Goal: Task Accomplishment & Management: Complete application form

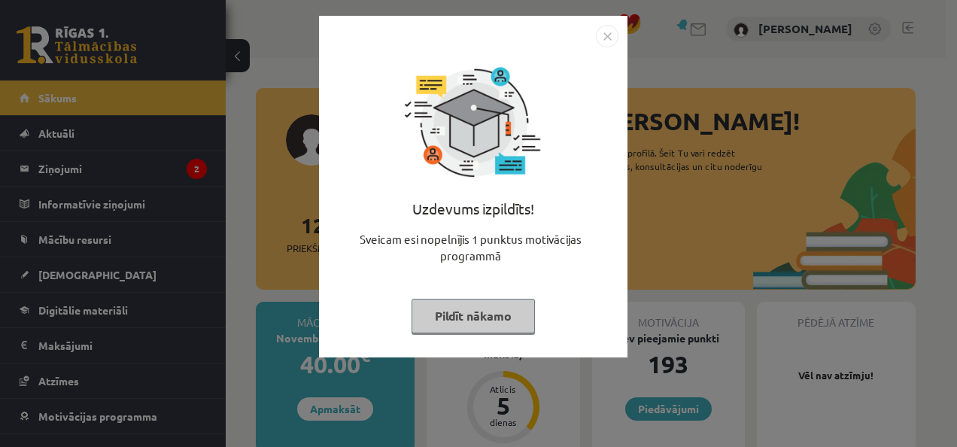
click at [474, 316] on button "Pildīt nākamo" at bounding box center [473, 316] width 123 height 35
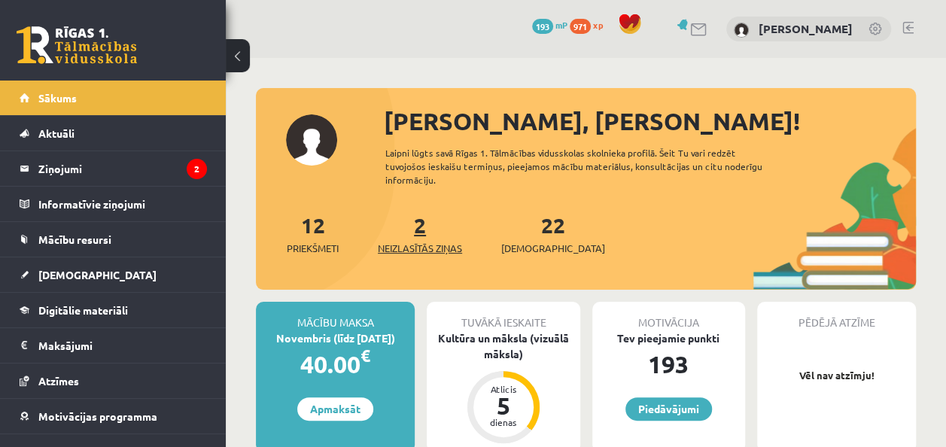
click at [435, 244] on span "Neizlasītās ziņas" at bounding box center [420, 248] width 84 height 15
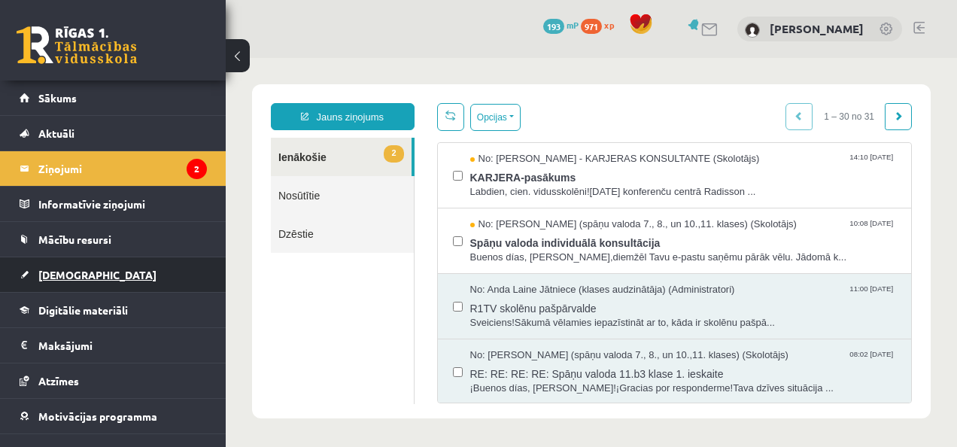
click at [88, 272] on link "[DEMOGRAPHIC_DATA]" at bounding box center [113, 274] width 187 height 35
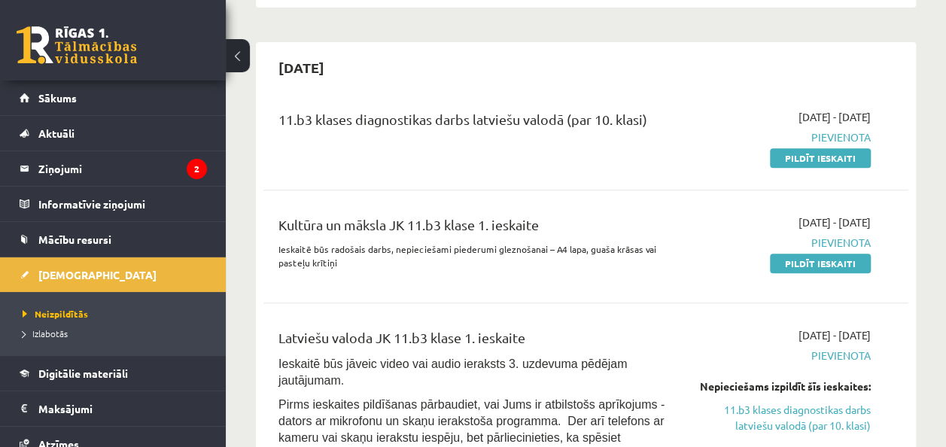
scroll to position [324, 0]
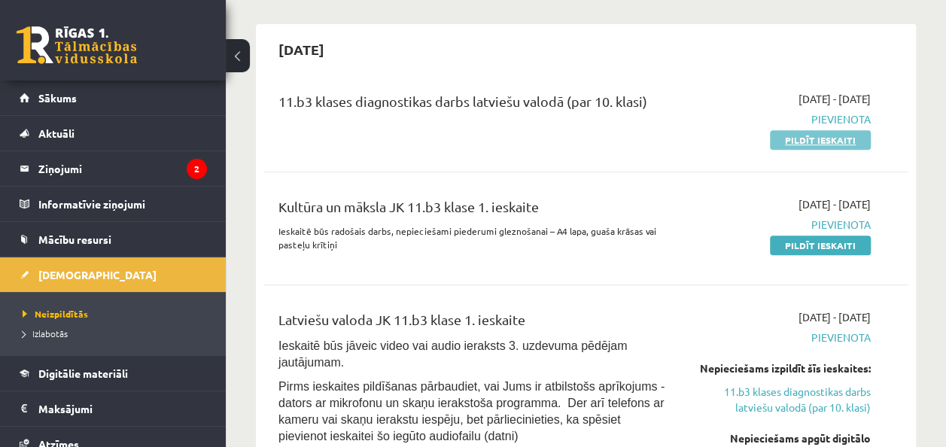
click at [856, 134] on link "Pildīt ieskaiti" at bounding box center [820, 140] width 101 height 20
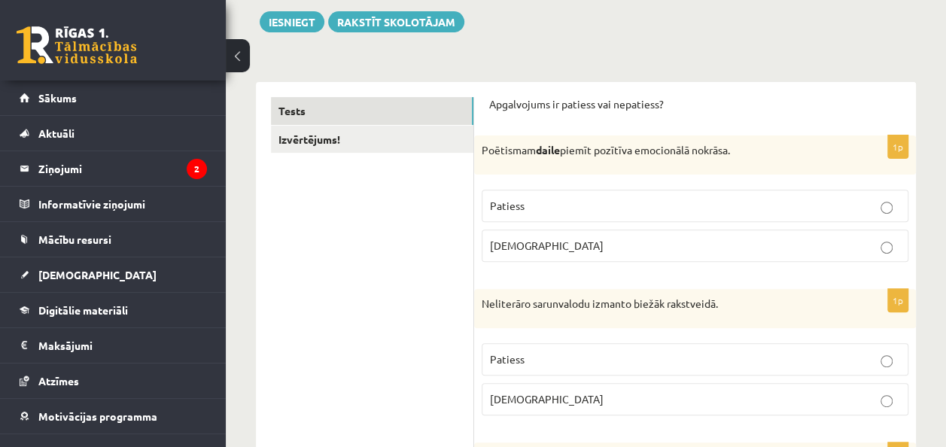
scroll to position [179, 0]
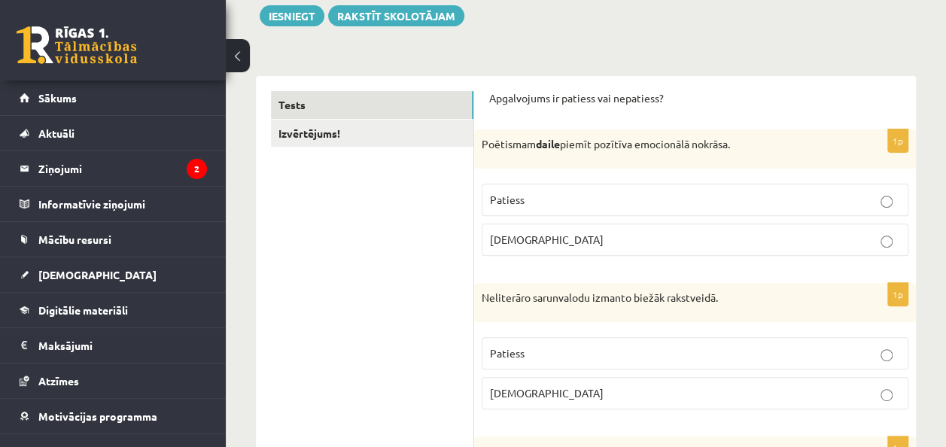
click at [876, 192] on p "Patiess" at bounding box center [695, 200] width 410 height 16
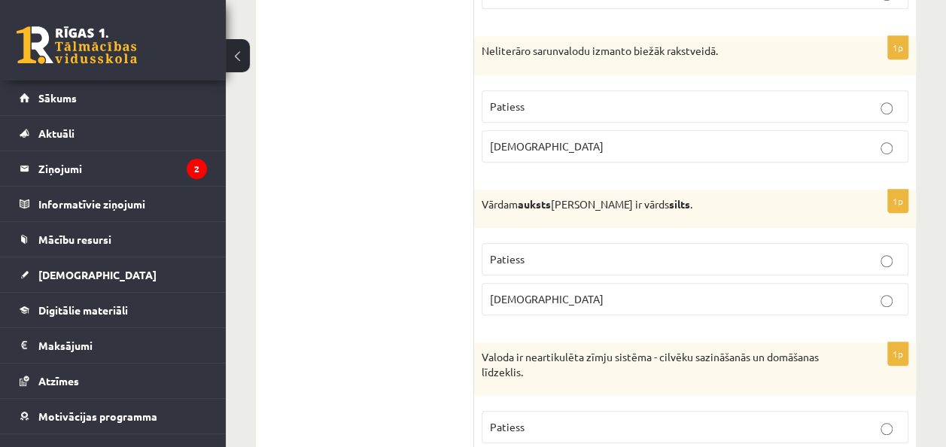
scroll to position [444, 0]
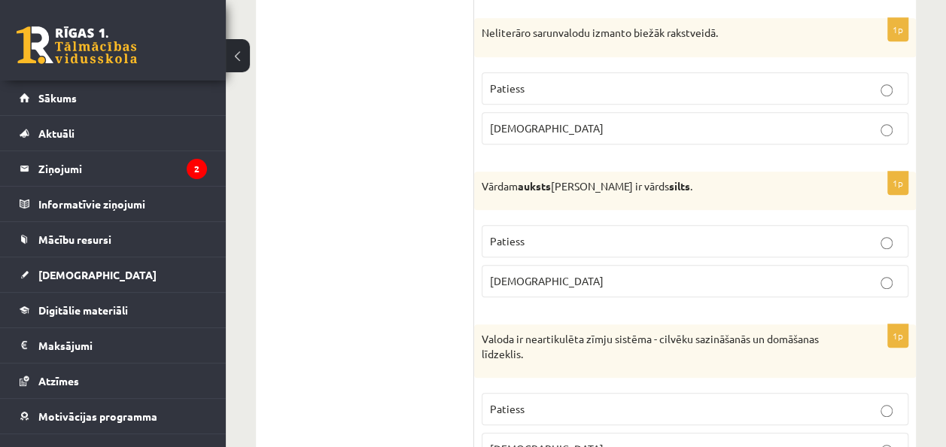
click at [810, 123] on p "Aplams" at bounding box center [695, 128] width 410 height 16
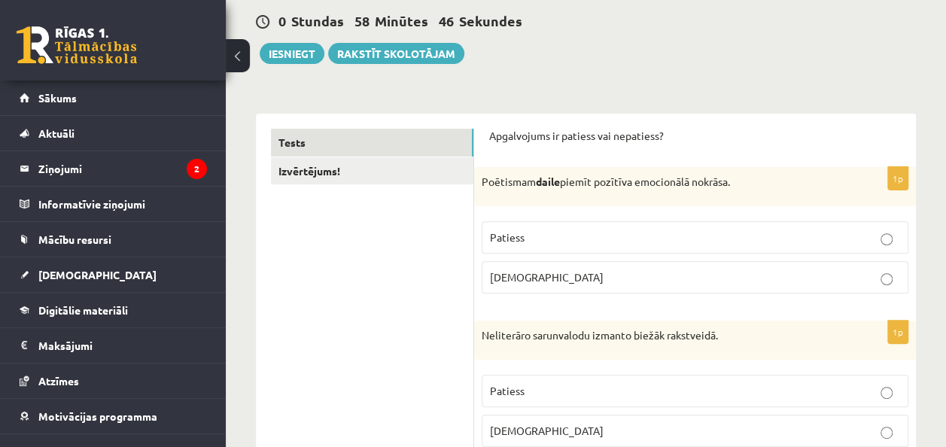
scroll to position [166, 0]
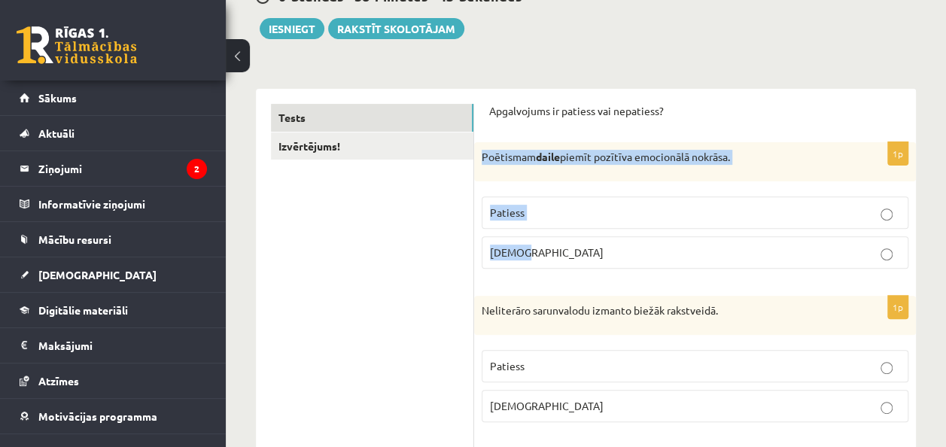
drag, startPoint x: 478, startPoint y: 155, endPoint x: 675, endPoint y: 227, distance: 210.0
click at [675, 227] on div "1p Poētismam daile piemīt pozītīva emocionālā nokrāsa. Patiess Aplams" at bounding box center [695, 211] width 442 height 139
copy div "Poētismam daile piemīt pozītīva emocionālā nokrāsa. Patiess Aplams"
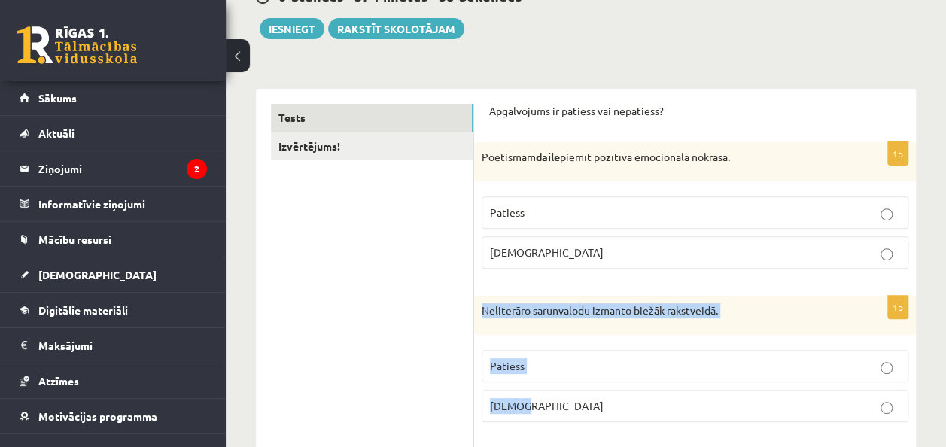
drag, startPoint x: 479, startPoint y: 302, endPoint x: 729, endPoint y: 395, distance: 266.8
click at [729, 395] on div "1p Neliterāro sarunvalodu izmanto biežāk rakstveidā. Patiess Aplams" at bounding box center [695, 365] width 442 height 139
copy div "Neliterāro sarunvalodu izmanto biežāk rakstveidā. Patiess Aplams"
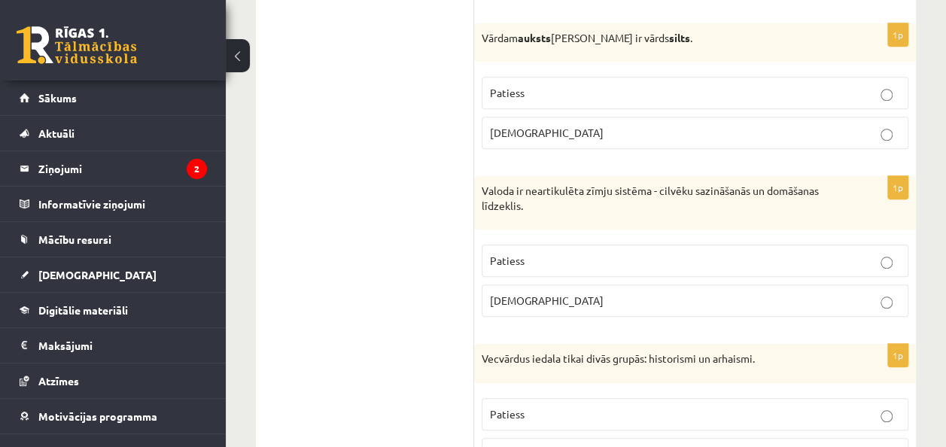
scroll to position [586, 0]
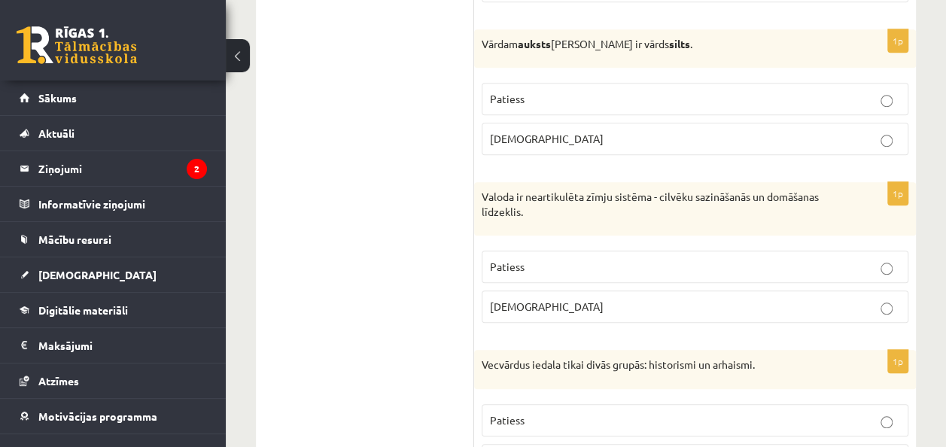
click at [842, 134] on p "Aplams" at bounding box center [695, 139] width 410 height 16
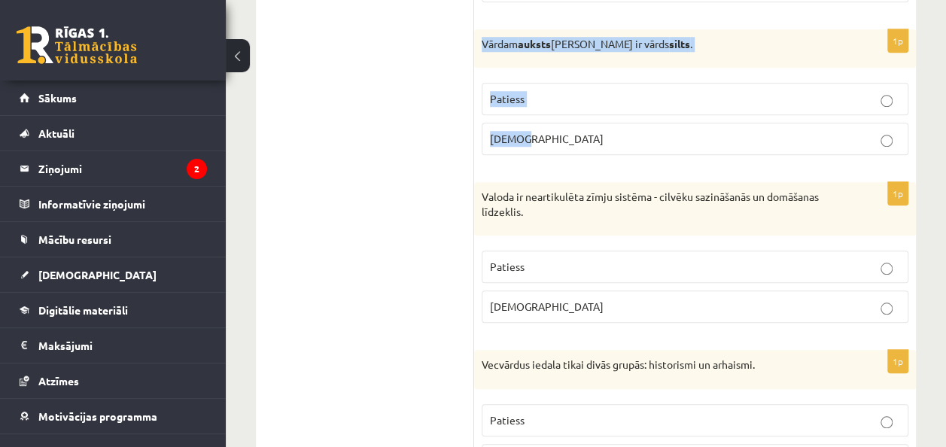
drag, startPoint x: 479, startPoint y: 36, endPoint x: 696, endPoint y: 115, distance: 230.8
click at [696, 115] on div "1p Vārdam auksts antonīms ir vārds silts . Patiess Aplams" at bounding box center [695, 98] width 442 height 139
copy div "Vārdam auksts antonīms ir vārds silts . Patiess Aplams"
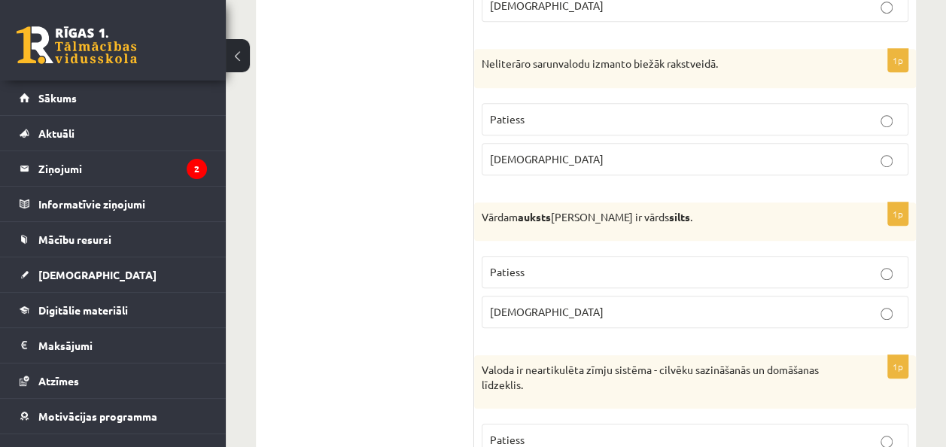
scroll to position [420, 0]
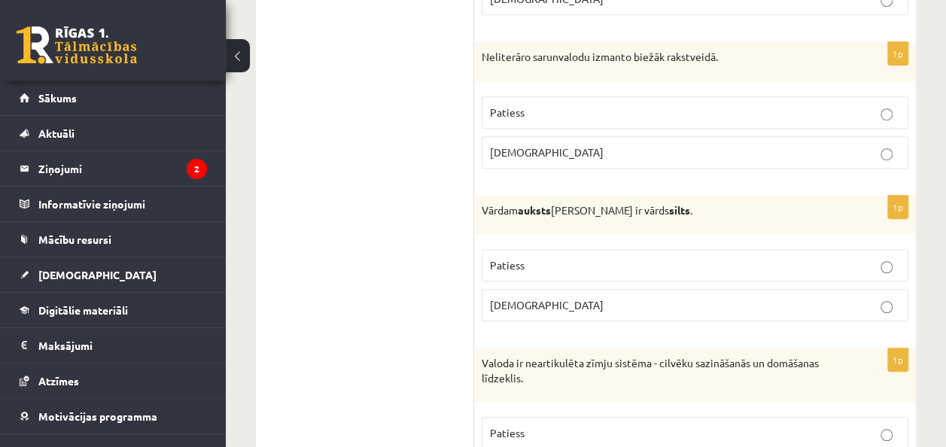
click at [842, 275] on label "Patiess" at bounding box center [695, 265] width 427 height 32
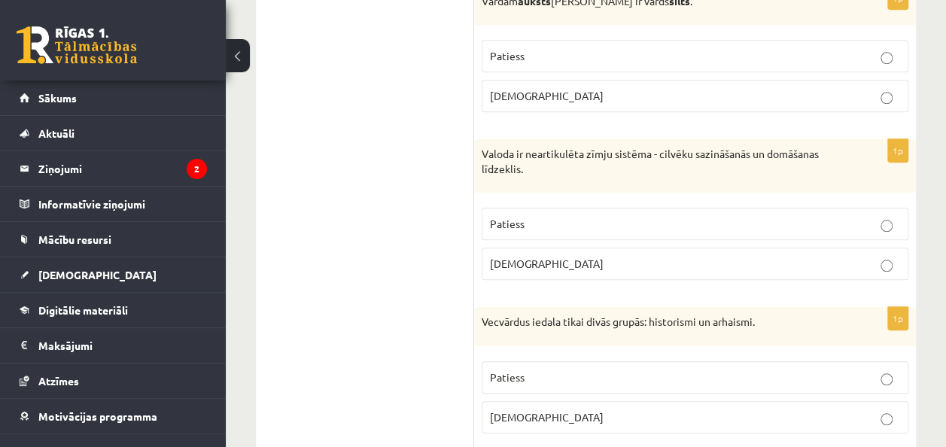
scroll to position [635, 0]
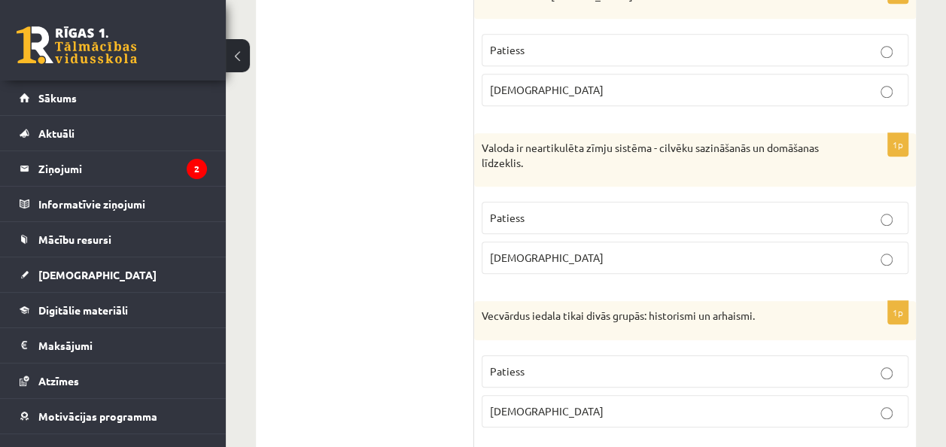
click at [785, 223] on label "Patiess" at bounding box center [695, 218] width 427 height 32
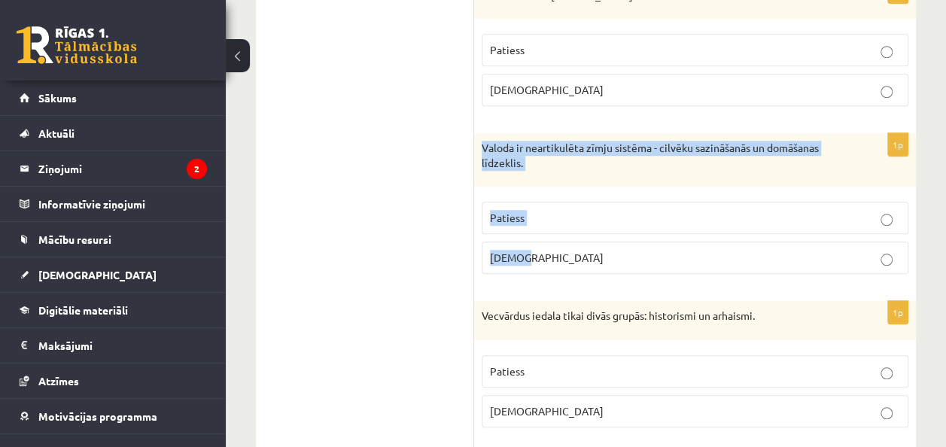
drag, startPoint x: 499, startPoint y: 142, endPoint x: 669, endPoint y: 234, distance: 193.7
click at [669, 234] on div "1p Valoda ir neartikulēta zīmju sistēma - cilvēku sazināšanās un domāšanas līdz…" at bounding box center [695, 209] width 442 height 153
copy div "Valoda ir neartikulēta zīmju sistēma - cilvēku sazināšanās un domāšanas līdzekl…"
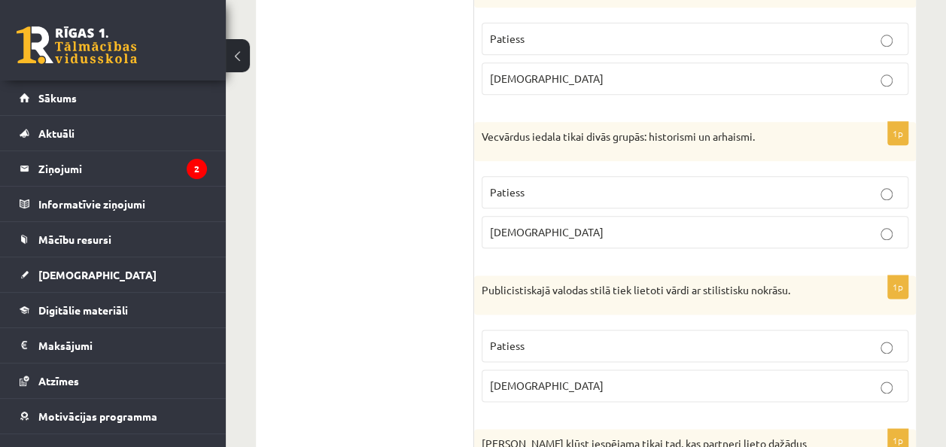
scroll to position [820, 0]
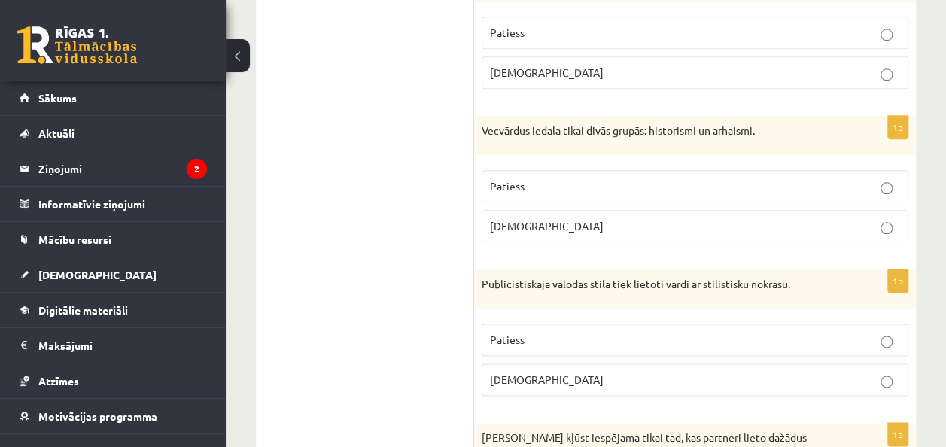
click at [817, 170] on label "Patiess" at bounding box center [695, 186] width 427 height 32
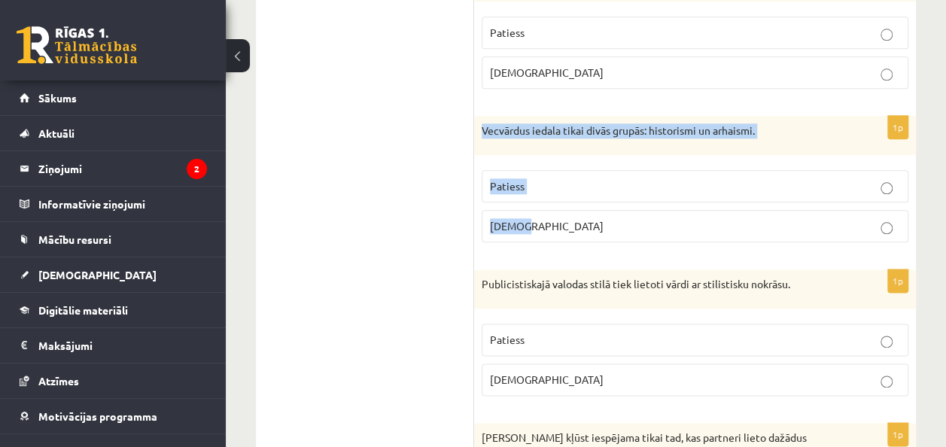
drag, startPoint x: 480, startPoint y: 122, endPoint x: 662, endPoint y: 202, distance: 198.9
click at [662, 202] on div "1p Vecvārdus iedala tikai divās grupās: historismi un arhaismi. Patiess Aplams" at bounding box center [695, 185] width 442 height 139
copy div "Vecvārdus iedala tikai divās grupās: historismi un arhaismi. Patiess Aplams"
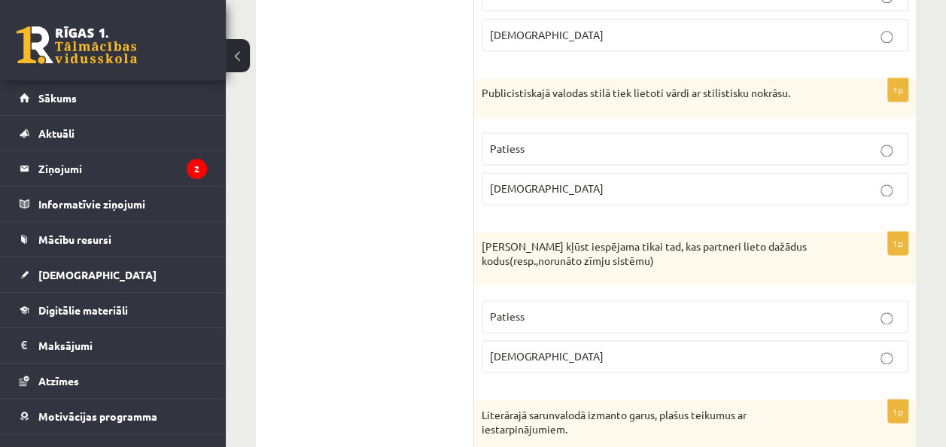
scroll to position [1042, 0]
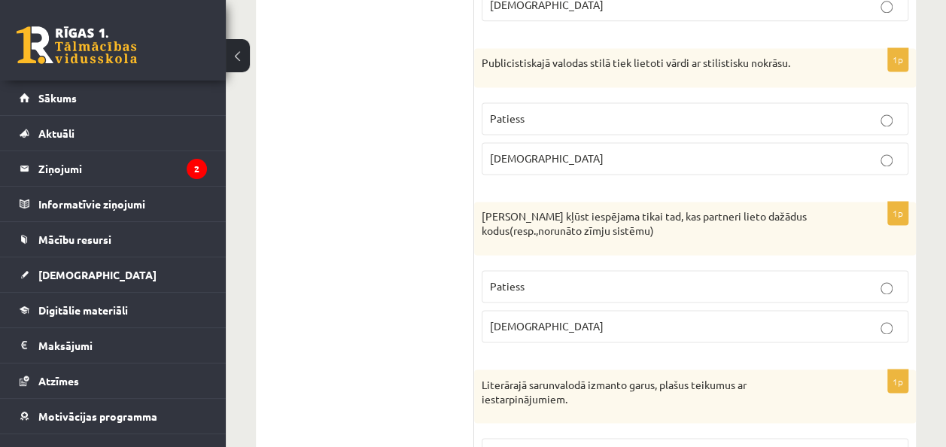
click at [778, 151] on p "Aplams" at bounding box center [695, 159] width 410 height 16
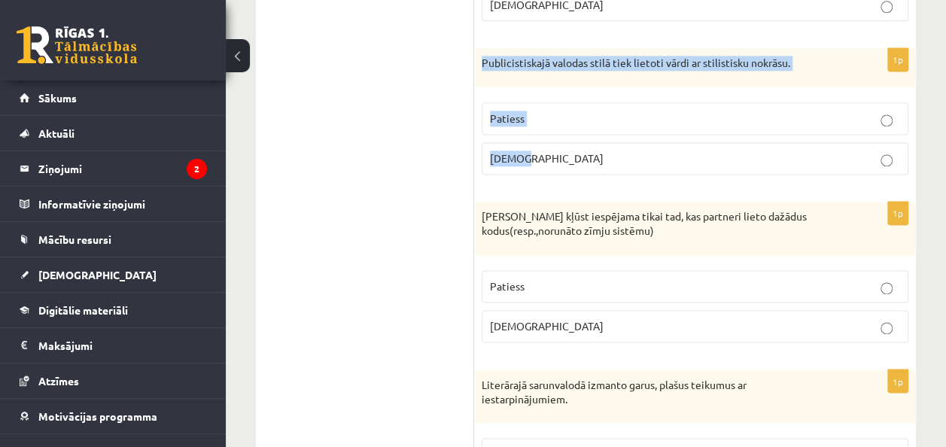
drag, startPoint x: 479, startPoint y: 58, endPoint x: 649, endPoint y: 166, distance: 201.3
click at [649, 166] on div "1p Publicistiskajā valodas stilā tiek lietoti vārdi ar stilistisku nokrāsu. Pat…" at bounding box center [695, 117] width 442 height 139
copy div "Publicistiskajā valodas stilā tiek lietoti vārdi ar stilistisku nokrāsu. Paties…"
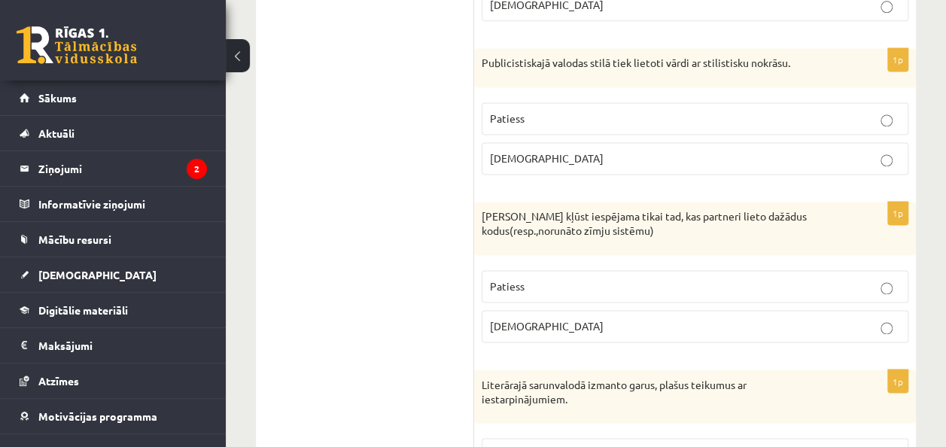
click at [502, 310] on label "Aplams" at bounding box center [695, 326] width 427 height 32
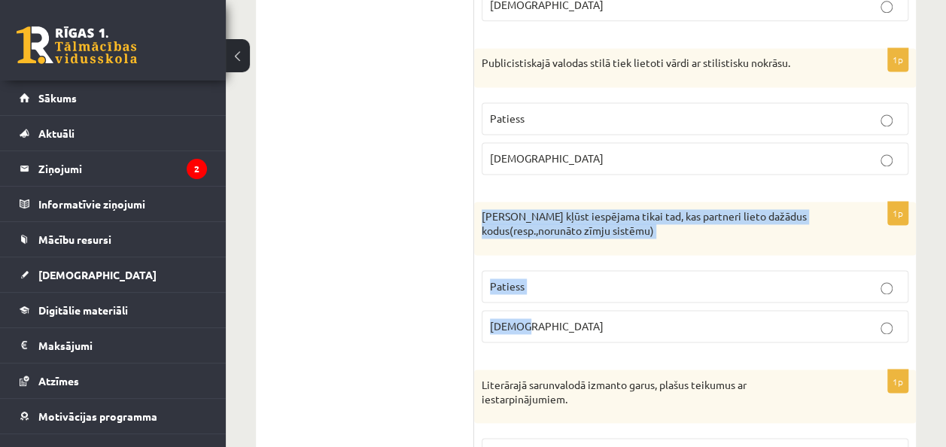
drag, startPoint x: 483, startPoint y: 210, endPoint x: 592, endPoint y: 321, distance: 156.5
click at [592, 321] on div "1p Saziņa kļūst iespējama tikai tad, kas partneri lieto dažādus kodus(resp.,nor…" at bounding box center [695, 278] width 442 height 153
copy div "Saziņa kļūst iespējama tikai tad, kas partneri lieto dažādus kodus(resp.,norunā…"
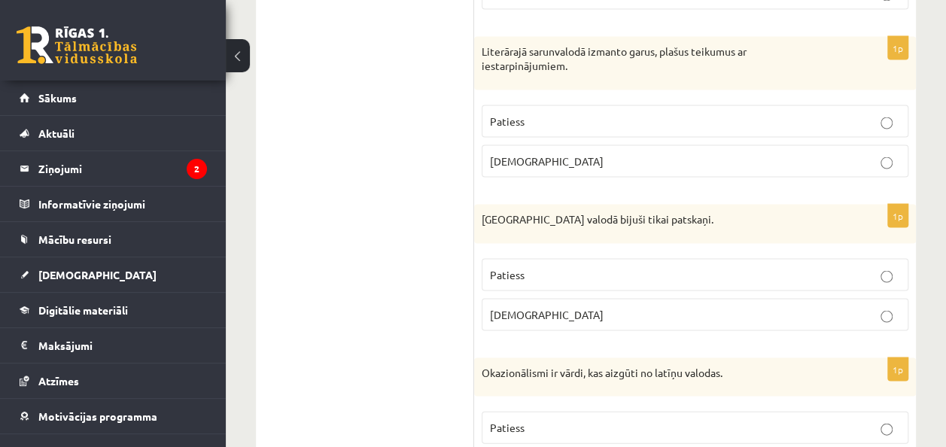
scroll to position [1381, 0]
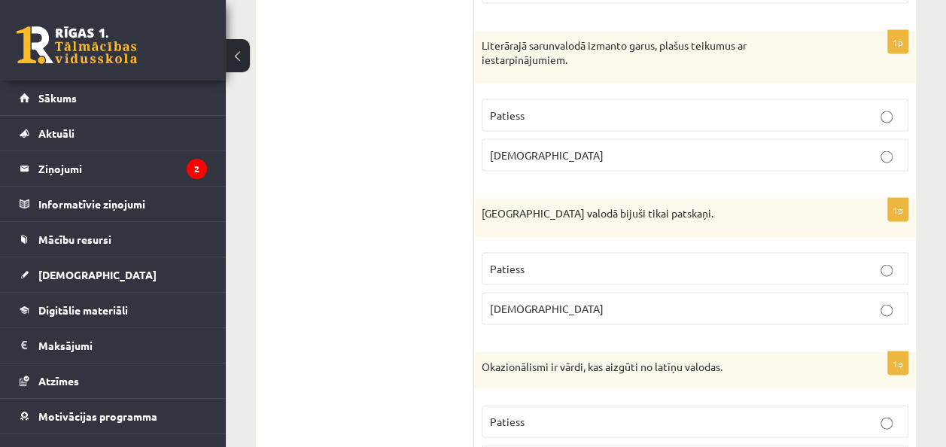
click at [783, 148] on p "Aplams" at bounding box center [695, 155] width 410 height 16
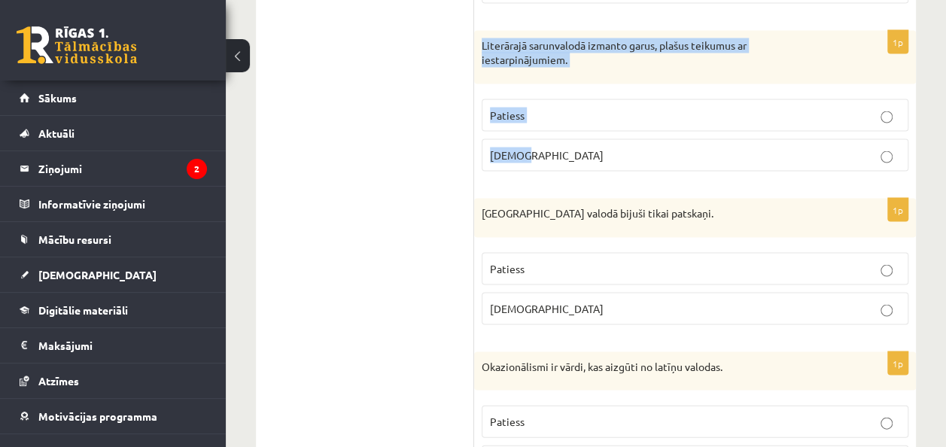
drag, startPoint x: 512, startPoint y: 48, endPoint x: 609, endPoint y: 131, distance: 127.6
copy div "Literārajā sarunvalodā izmanto garus, plašus teikumus ar iestarpinājumiem. Pati…"
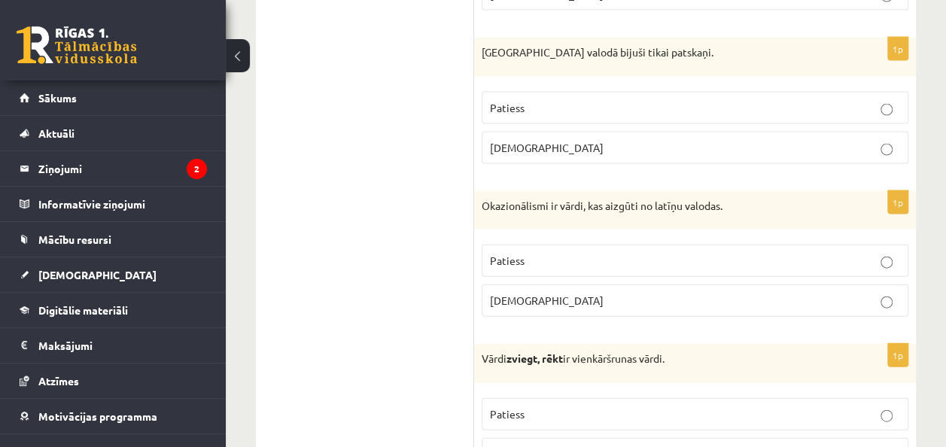
scroll to position [1536, 0]
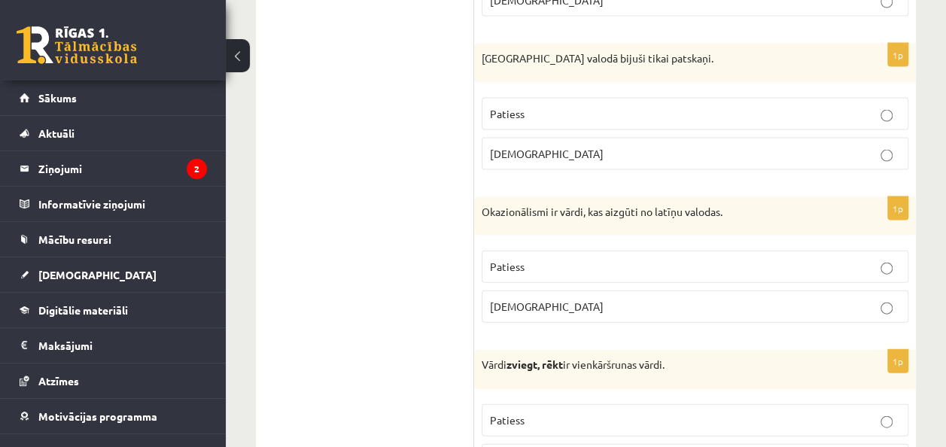
click at [869, 113] on label "Patiess" at bounding box center [695, 114] width 427 height 32
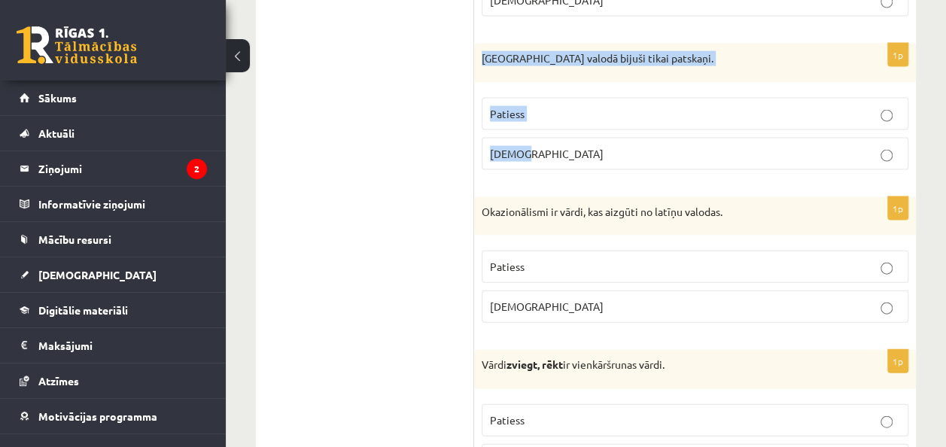
drag, startPoint x: 511, startPoint y: 44, endPoint x: 636, endPoint y: 141, distance: 158.3
click at [636, 141] on div "1p Pirmatnējā valodā bijuši tikai patskaņi. Patiess Aplams" at bounding box center [695, 113] width 442 height 139
copy div "Pirmatnējā valodā bijuši tikai patskaņi. Patiess Aplams"
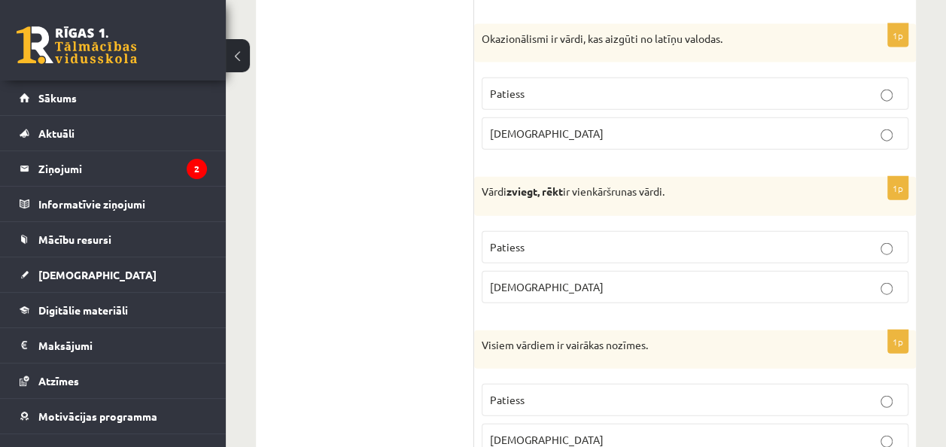
scroll to position [1715, 0]
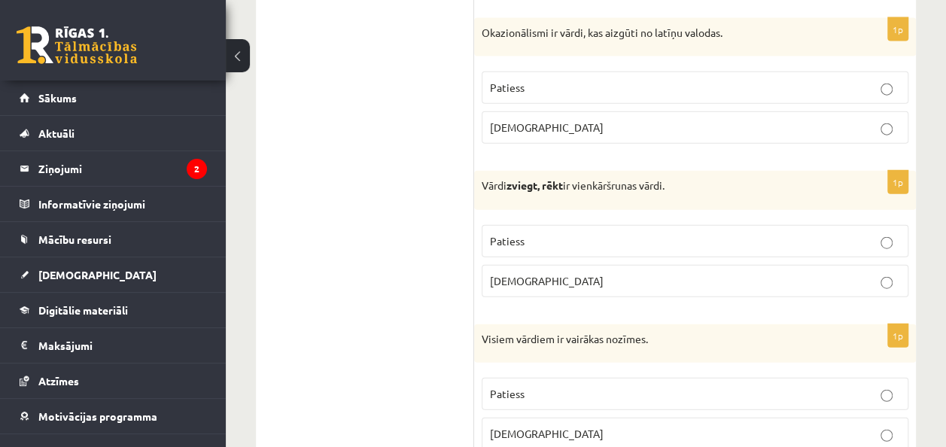
click at [720, 87] on label "Patiess" at bounding box center [695, 88] width 427 height 32
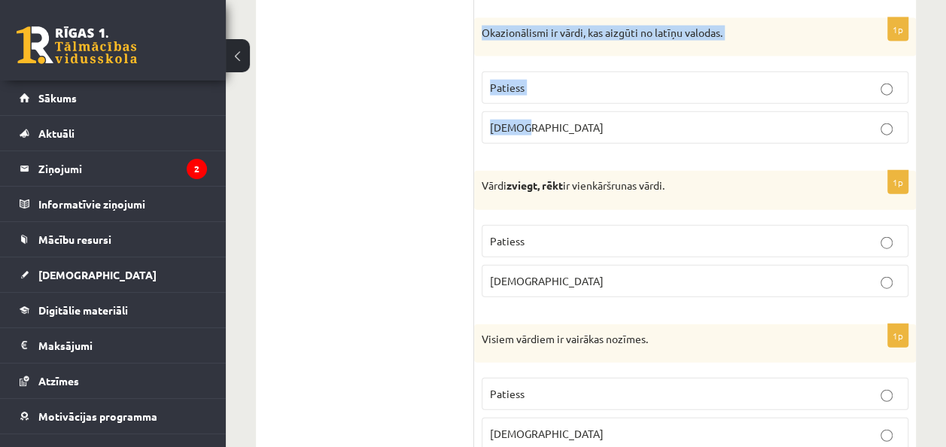
drag, startPoint x: 479, startPoint y: 14, endPoint x: 601, endPoint y: 126, distance: 165.2
click at [601, 126] on div "1p Okazionālismi ir vārdi, kas aizgūti no latīņu valodas. Patiess Aplams" at bounding box center [695, 87] width 442 height 139
copy div "Okazionālismi ir vārdi, kas aizgūti no latīņu valodas. Patiess Aplams"
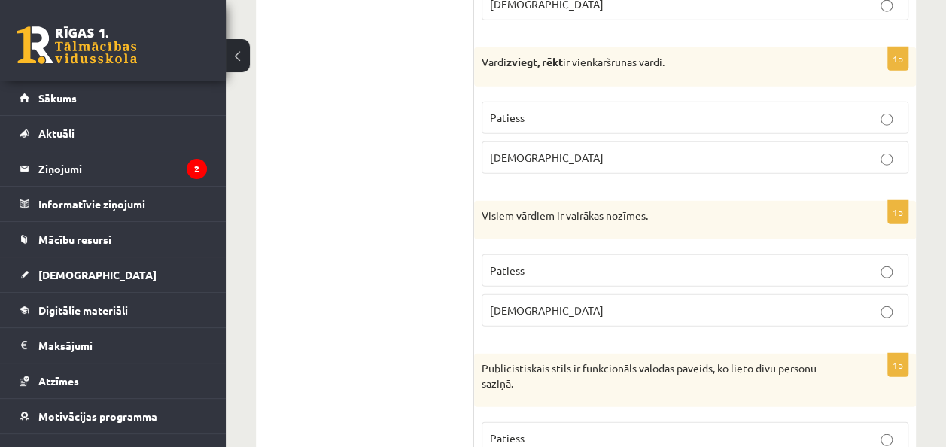
scroll to position [1844, 0]
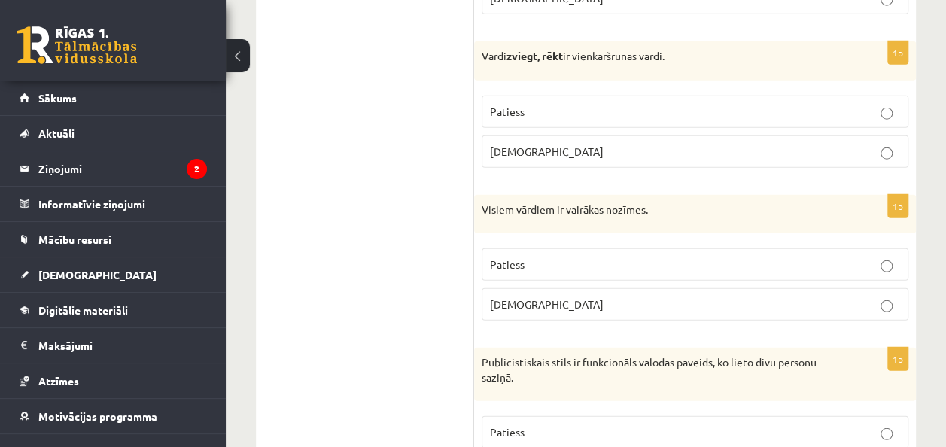
click at [817, 119] on fieldset "Patiess Aplams" at bounding box center [695, 130] width 427 height 84
click at [816, 116] on fieldset "Patiess Aplams" at bounding box center [695, 130] width 427 height 84
drag, startPoint x: 816, startPoint y: 116, endPoint x: 726, endPoint y: 99, distance: 92.0
click at [726, 104] on p "Patiess" at bounding box center [695, 112] width 410 height 16
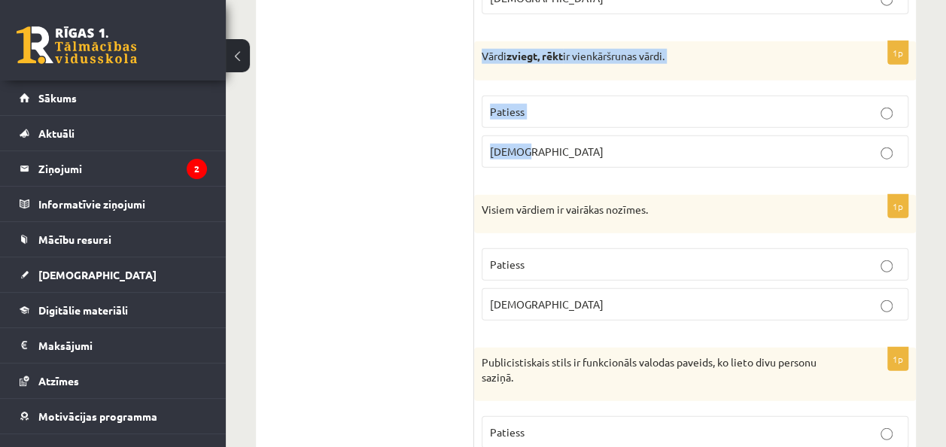
drag, startPoint x: 476, startPoint y: 33, endPoint x: 631, endPoint y: 117, distance: 176.5
click at [631, 117] on div "1p Vārdi zviegt, rēkt ir vienkāršrunas vārdi. Patiess Aplams" at bounding box center [695, 110] width 442 height 139
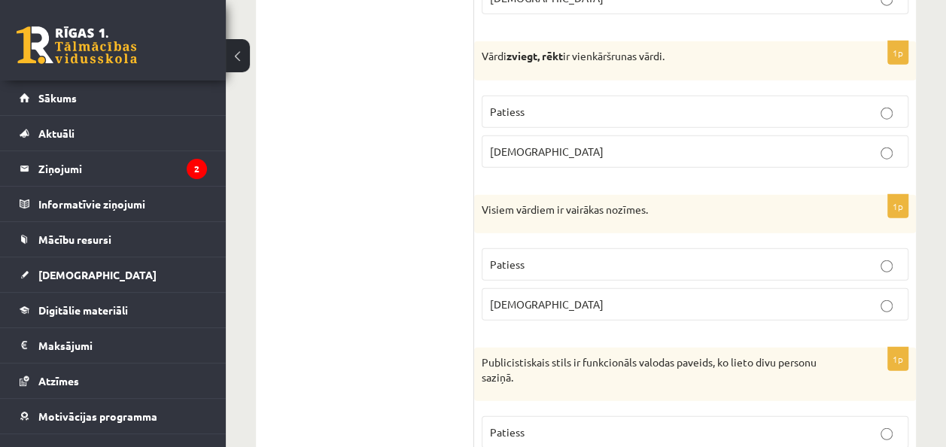
click at [510, 297] on span "Aplams" at bounding box center [547, 304] width 114 height 14
drag, startPoint x: 476, startPoint y: 193, endPoint x: 568, endPoint y: 285, distance: 129.3
click at [568, 285] on div "1p Visiem vārdiem ir vairākas nozīmes. Patiess Aplams" at bounding box center [695, 264] width 442 height 139
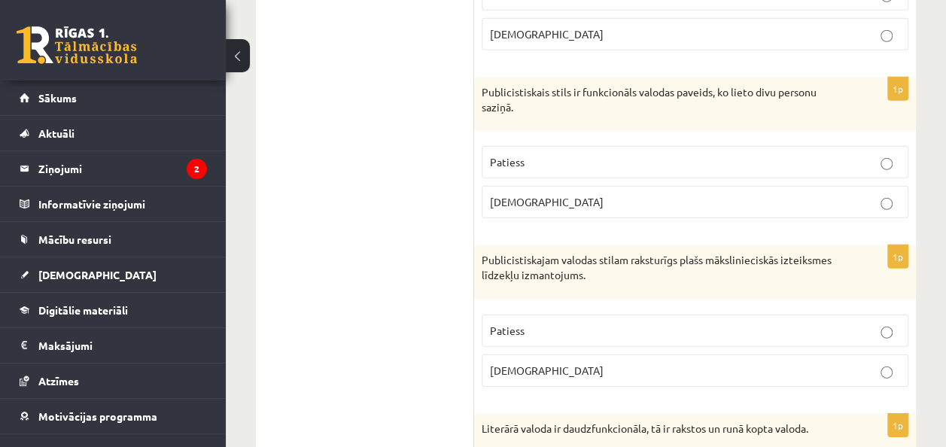
scroll to position [2115, 0]
click at [831, 154] on p "Patiess" at bounding box center [695, 162] width 410 height 16
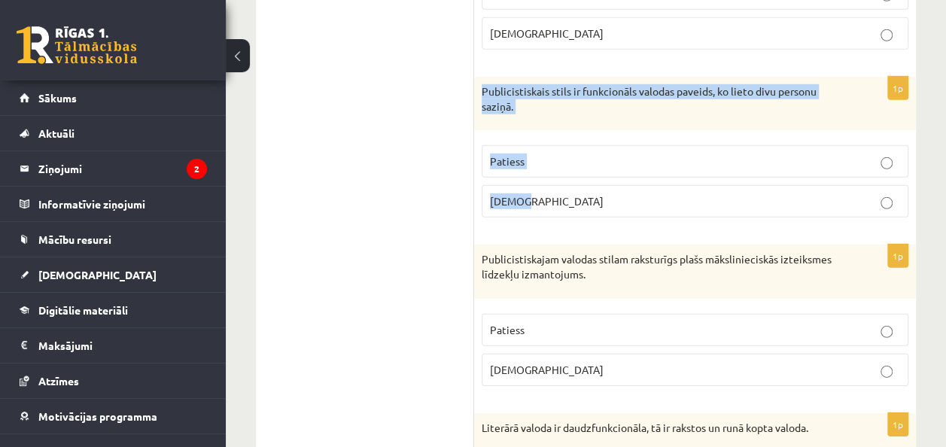
drag, startPoint x: 480, startPoint y: 72, endPoint x: 611, endPoint y: 214, distance: 193.3
click at [611, 214] on div "1p Publicistiskais stils ir funkcionāls valodas paveids, ko lieto divu personu …" at bounding box center [695, 153] width 442 height 153
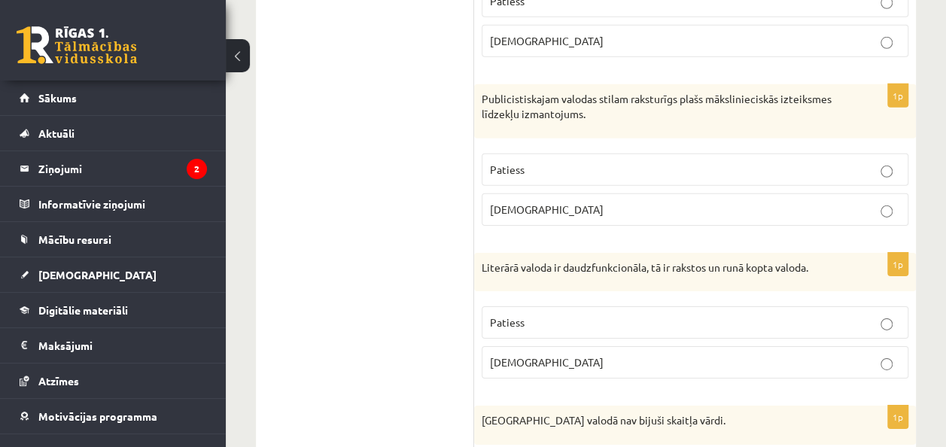
scroll to position [2288, 0]
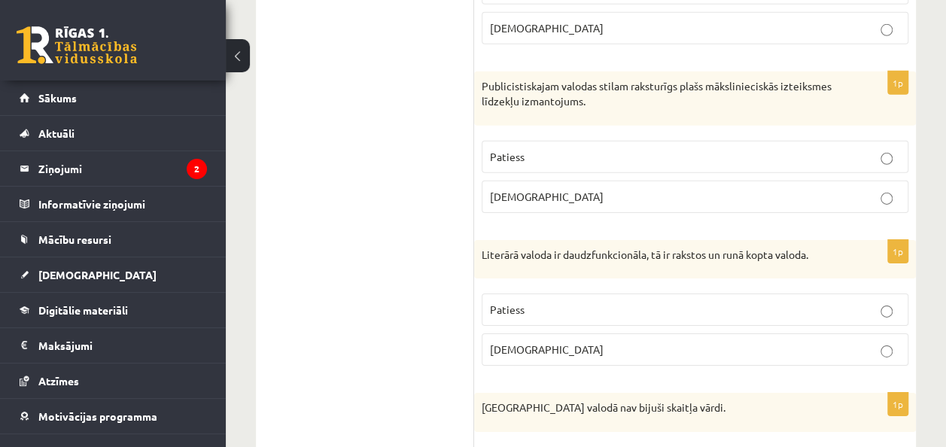
click at [721, 149] on p "Patiess" at bounding box center [695, 157] width 410 height 16
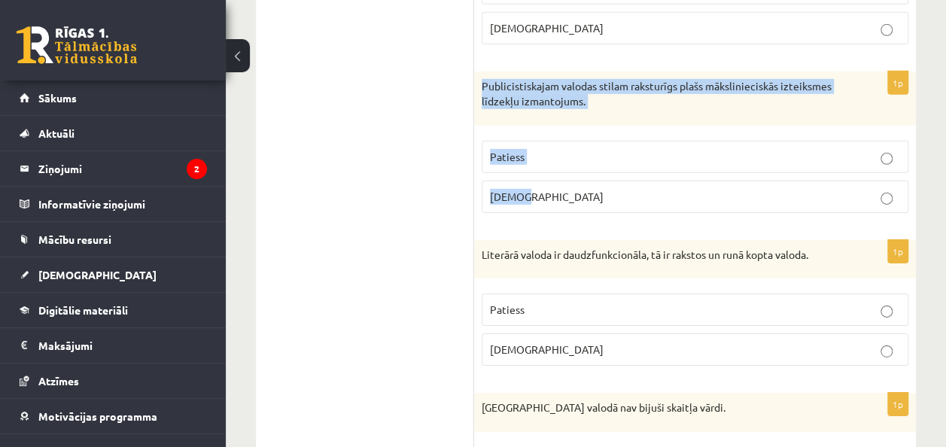
drag, startPoint x: 474, startPoint y: 72, endPoint x: 656, endPoint y: 175, distance: 209.7
click at [656, 175] on div "1p Publicistiskajam valodas stilam raksturīgs plašs mākslinieciskās izteiksmes …" at bounding box center [695, 148] width 442 height 153
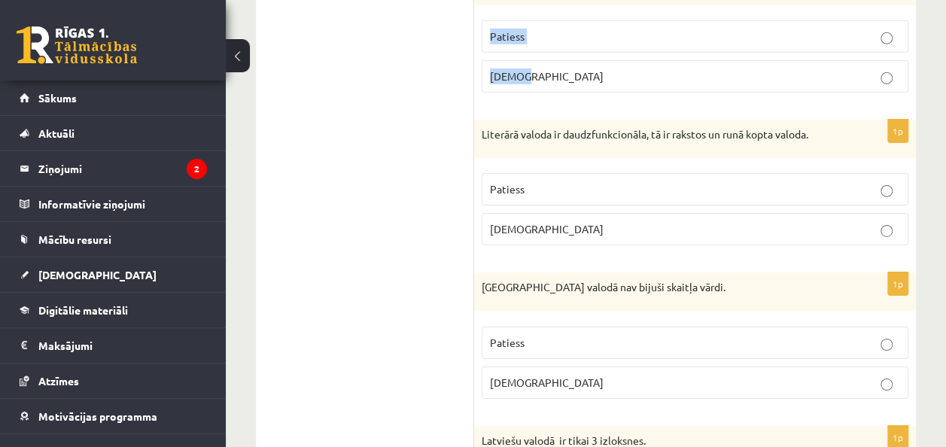
scroll to position [2421, 0]
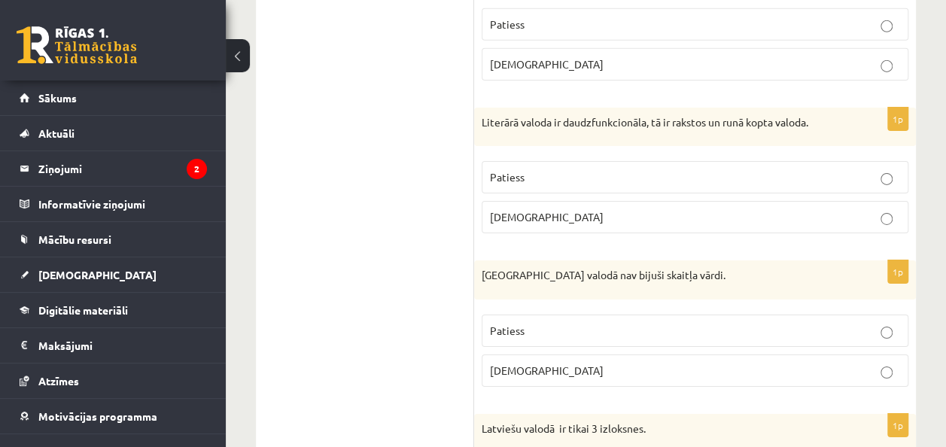
click at [757, 169] on p "Patiess" at bounding box center [695, 177] width 410 height 16
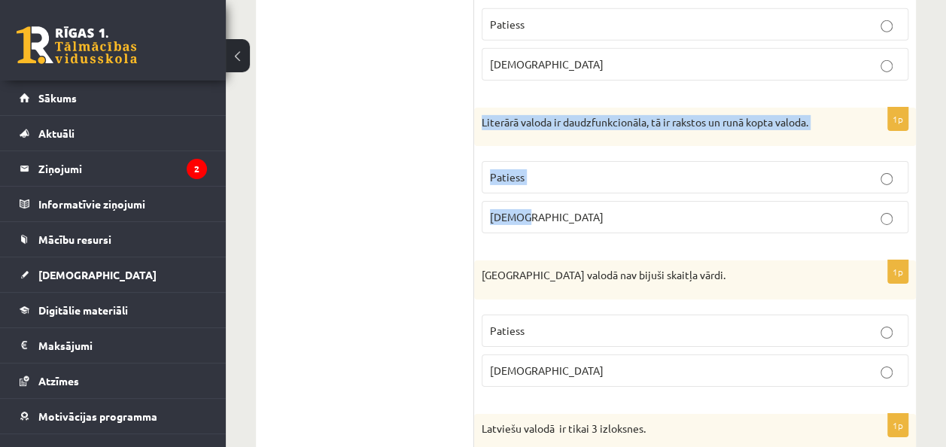
drag, startPoint x: 478, startPoint y: 109, endPoint x: 610, endPoint y: 187, distance: 153.5
click at [610, 187] on div "1p Literārā valoda ir daudzfunkcionāla, tā ir rakstos un runā kopta valoda. Pat…" at bounding box center [695, 177] width 442 height 139
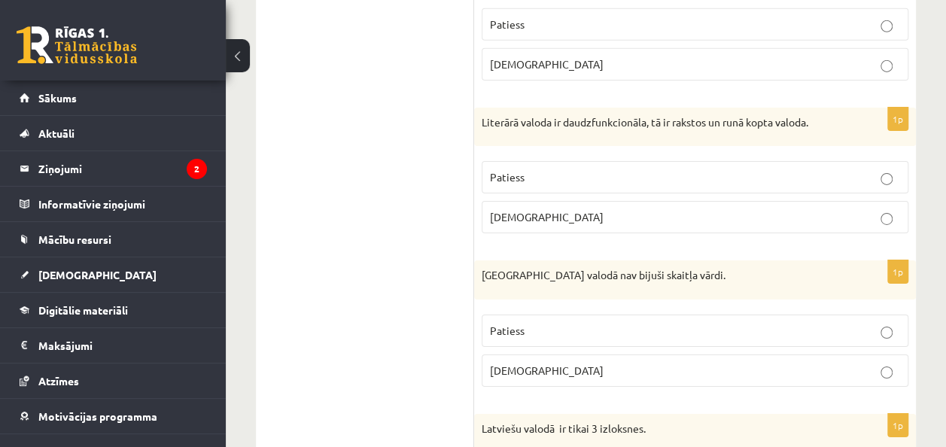
click at [309, 228] on ul "Tests Izvērtējums!" at bounding box center [372, 242] width 203 height 4787
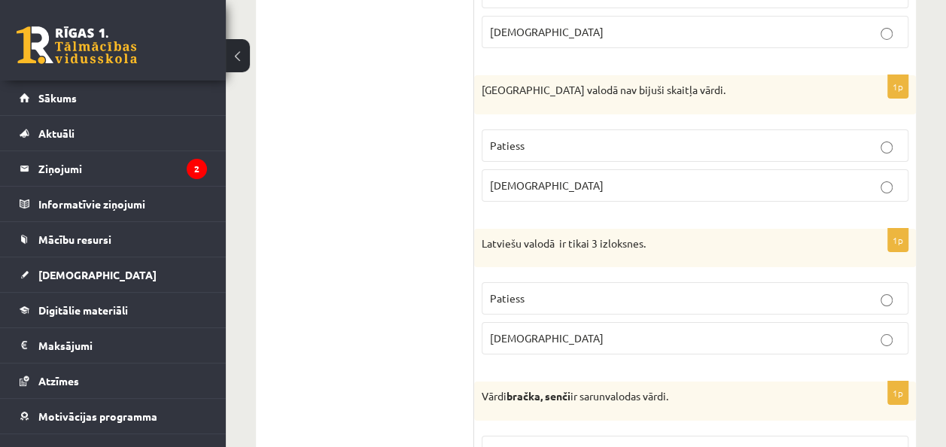
scroll to position [2612, 0]
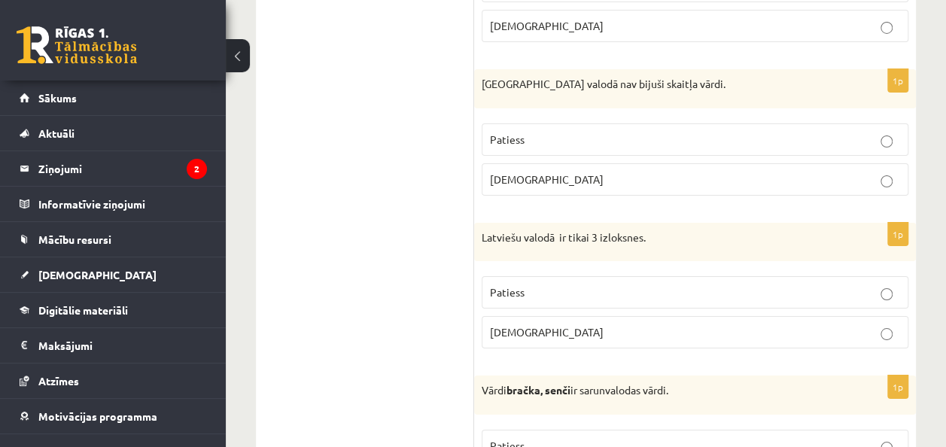
click at [743, 132] on p "Patiess" at bounding box center [695, 140] width 410 height 16
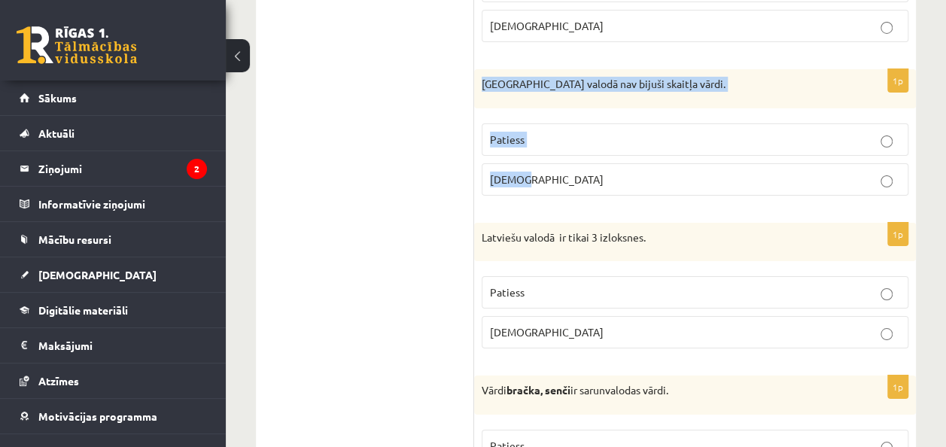
drag, startPoint x: 475, startPoint y: 72, endPoint x: 611, endPoint y: 151, distance: 157.5
click at [611, 151] on div "1p Pirmatnējā valodā nav bijuši skaitļa vārdi. Patiess Aplams" at bounding box center [695, 138] width 442 height 139
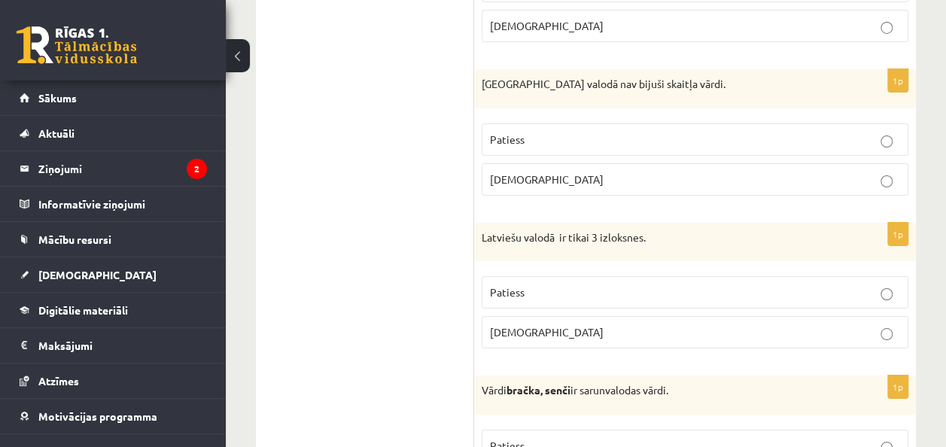
click at [402, 253] on ul "Tests Izvērtējums!" at bounding box center [372, 51] width 203 height 4787
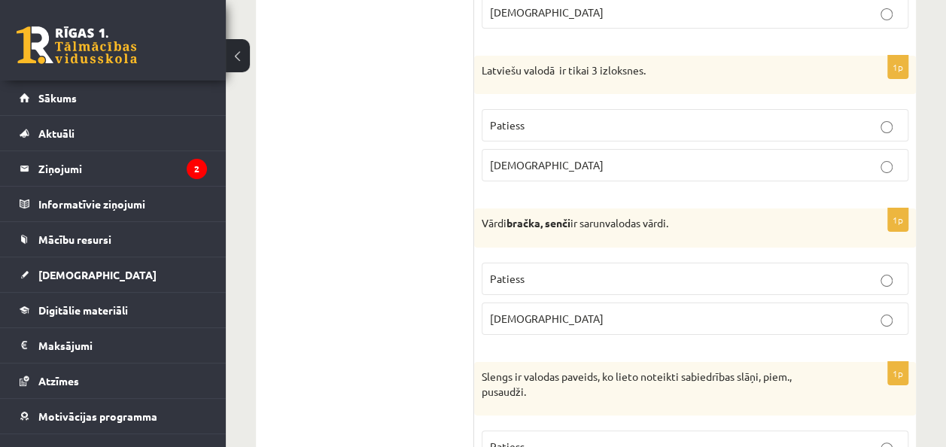
scroll to position [2785, 0]
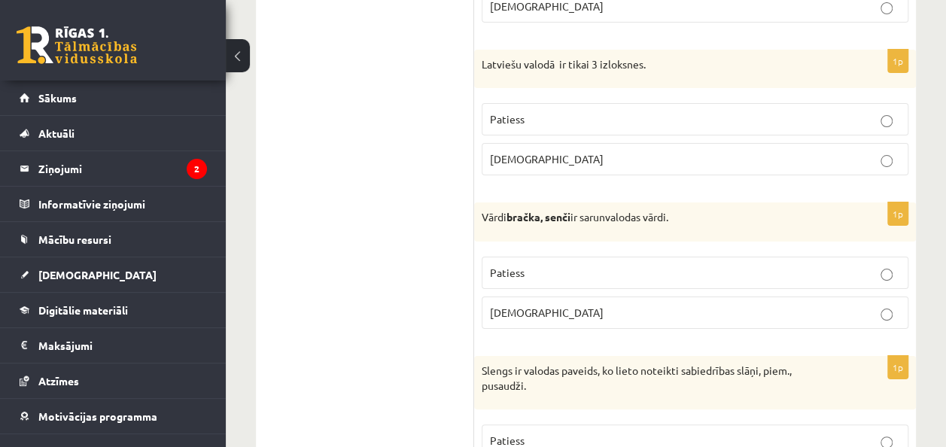
click at [808, 111] on p "Patiess" at bounding box center [695, 119] width 410 height 16
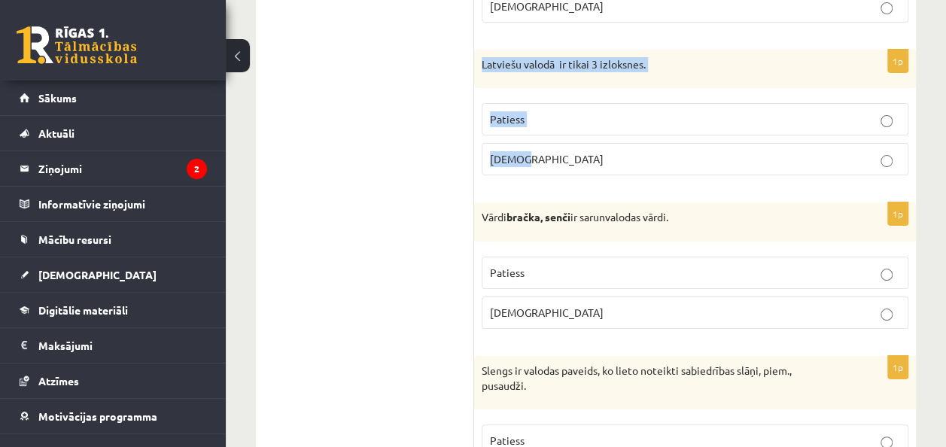
drag, startPoint x: 476, startPoint y: 40, endPoint x: 629, endPoint y: 134, distance: 180.1
click at [629, 134] on div "1p Latviešu valodā ir tikai 3 izloksnes. Patiess Aplams" at bounding box center [695, 119] width 442 height 139
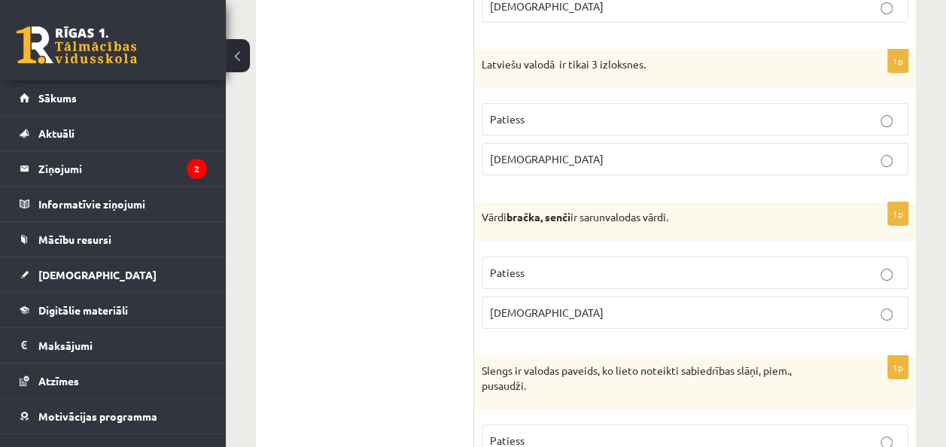
click at [505, 266] on span "Patiess" at bounding box center [507, 273] width 35 height 14
drag, startPoint x: 483, startPoint y: 198, endPoint x: 556, endPoint y: 292, distance: 119.6
click at [556, 292] on div "1p Vārdi bračka, senči ir sarunvalodas vārdi. Patiess Aplams" at bounding box center [695, 271] width 442 height 139
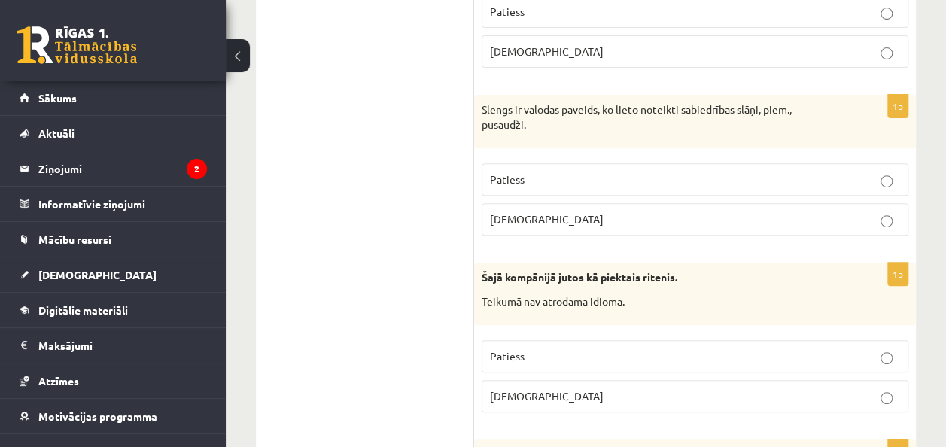
scroll to position [3056, 0]
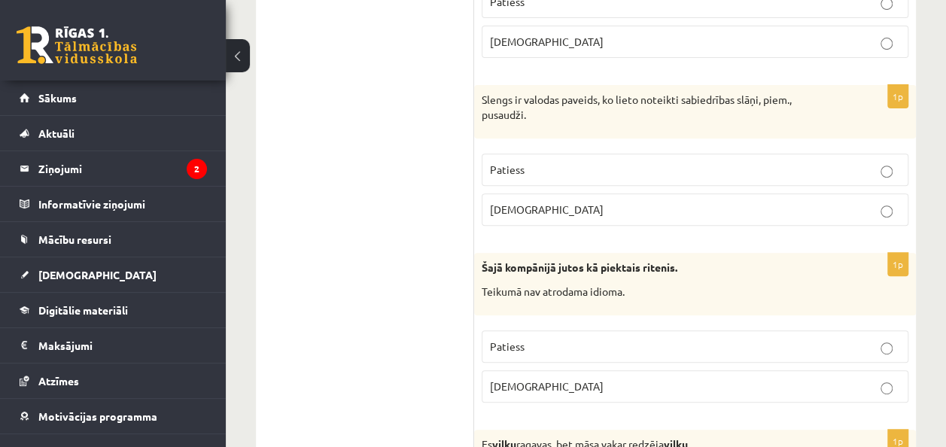
click at [821, 162] on p "Patiess" at bounding box center [695, 170] width 410 height 16
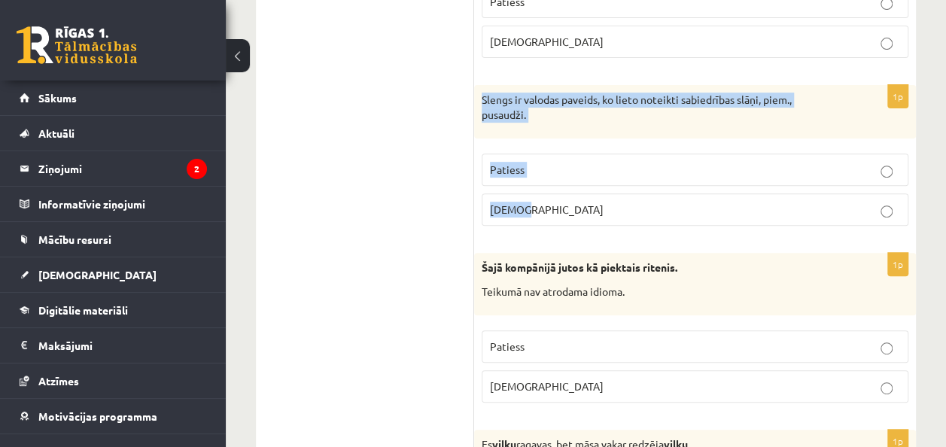
drag, startPoint x: 479, startPoint y: 77, endPoint x: 590, endPoint y: 170, distance: 145.3
click at [590, 170] on div "1p Slengs ir valodas paveids, ko lieto noteikti sabiedrības slāņi, piem., pusau…" at bounding box center [695, 161] width 442 height 153
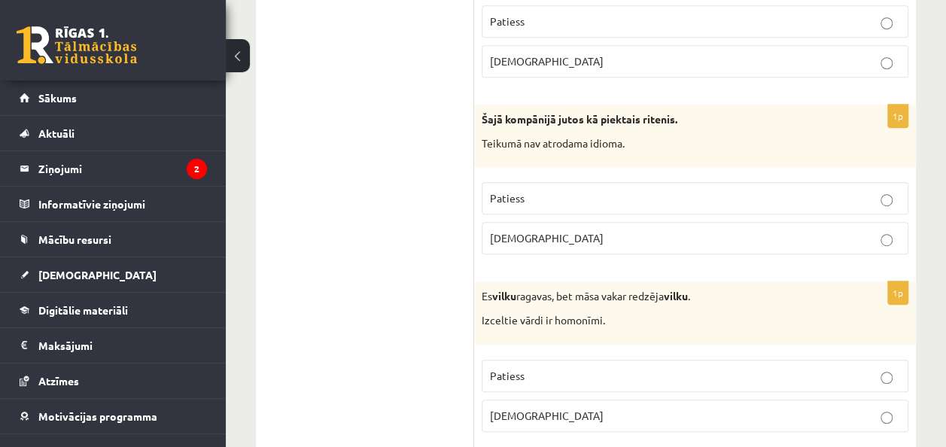
scroll to position [3217, 0]
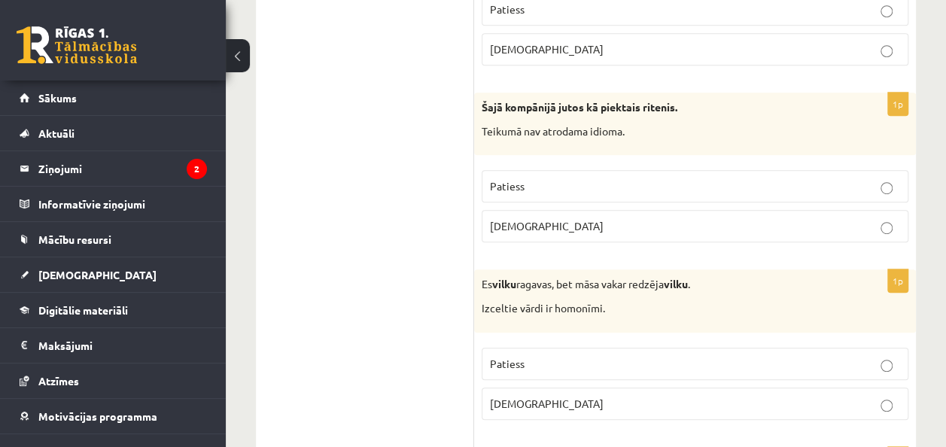
click at [657, 216] on label "Aplams" at bounding box center [695, 226] width 427 height 32
drag, startPoint x: 512, startPoint y: 95, endPoint x: 609, endPoint y: 209, distance: 150.1
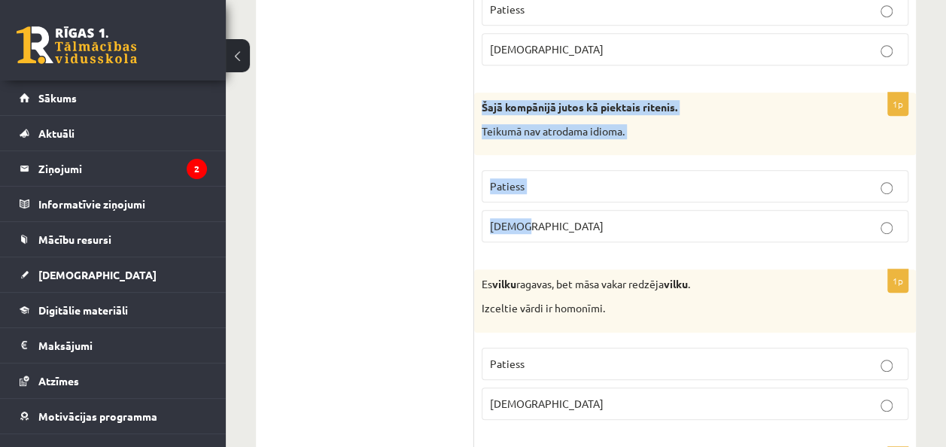
drag, startPoint x: 484, startPoint y: 89, endPoint x: 590, endPoint y: 205, distance: 157.2
click at [590, 205] on div "1p Šajā kompānijā jutos kā piektais ritenis. Teikumā nav atrodama idioma. Patie…" at bounding box center [695, 174] width 442 height 162
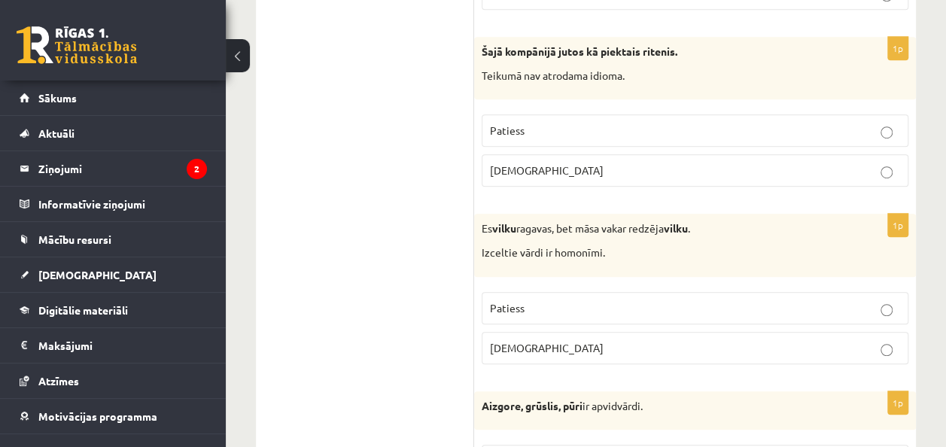
scroll to position [3278, 0]
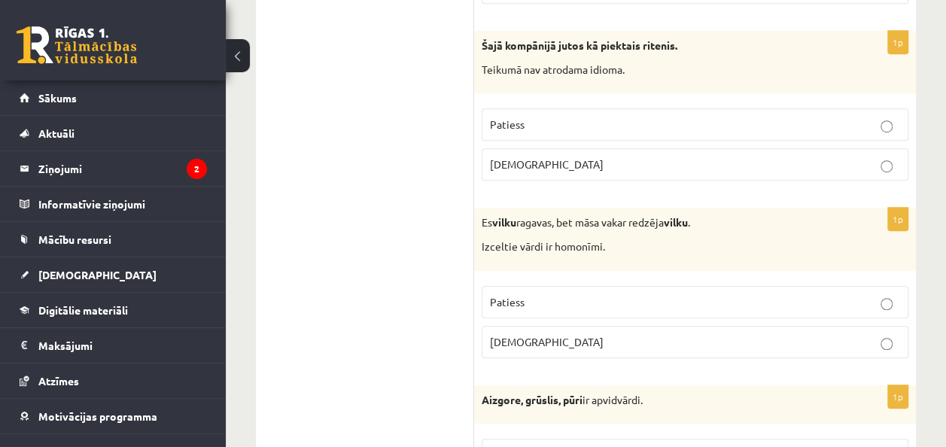
click at [510, 295] on span "Patiess" at bounding box center [507, 302] width 35 height 14
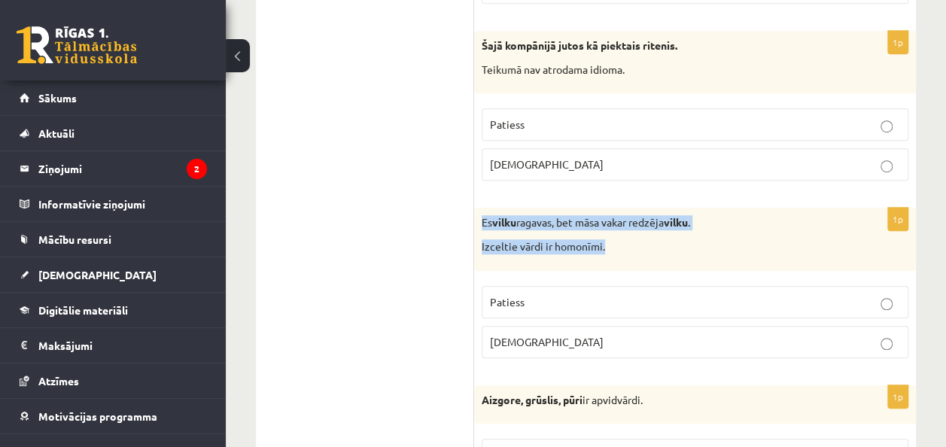
drag, startPoint x: 483, startPoint y: 198, endPoint x: 635, endPoint y: 223, distance: 154.1
click at [635, 223] on div "Es vilku ragavas, bet māsa vakar redzēja vilku . Izceltie vārdi ir homonīmi." at bounding box center [695, 239] width 442 height 62
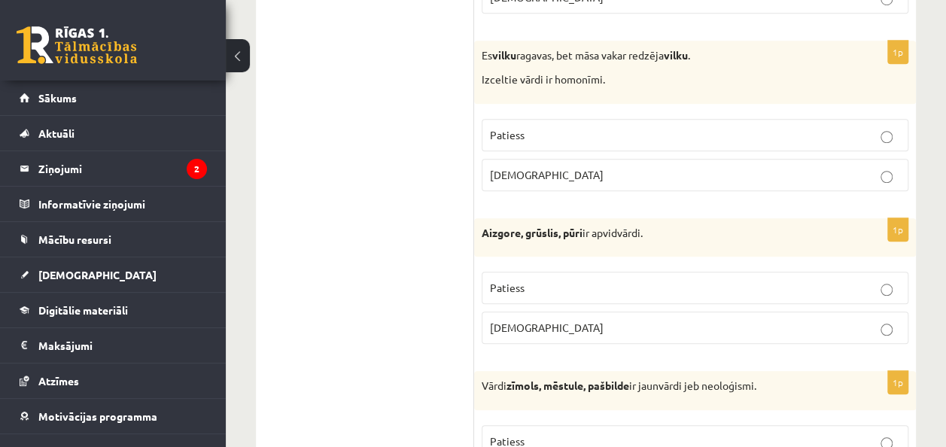
scroll to position [3457, 0]
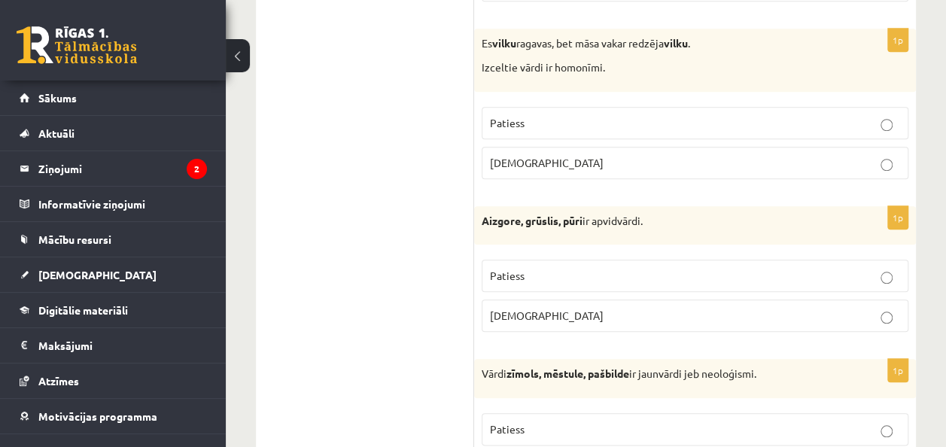
click at [518, 308] on p "Aplams" at bounding box center [695, 316] width 410 height 16
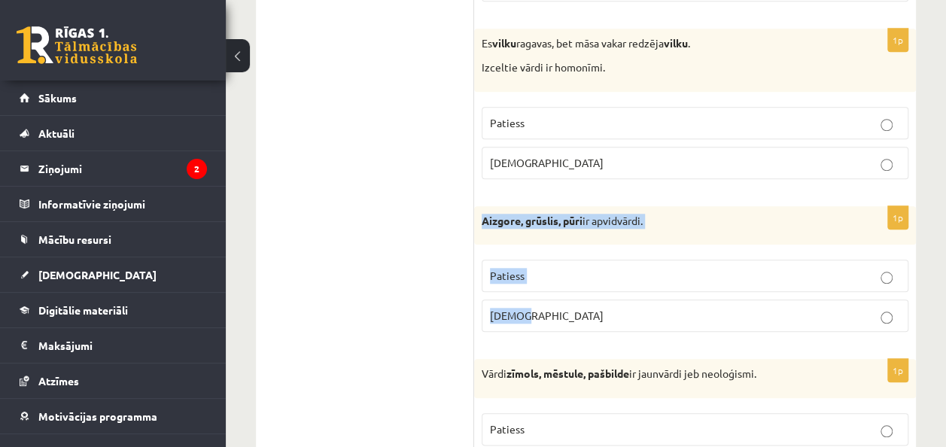
drag, startPoint x: 479, startPoint y: 194, endPoint x: 601, endPoint y: 279, distance: 148.7
click at [601, 279] on div "1p Aizgore, grūslis, pūri ir apvidvārdi. Patiess Aplams" at bounding box center [695, 275] width 442 height 139
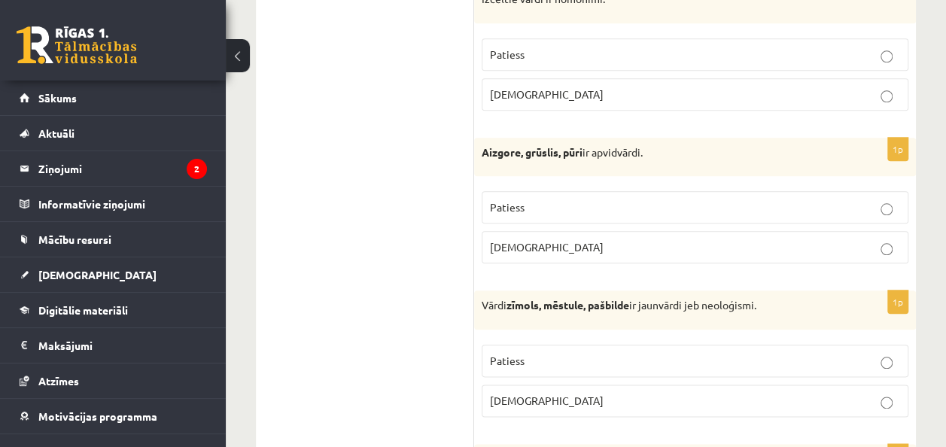
scroll to position [3606, 0]
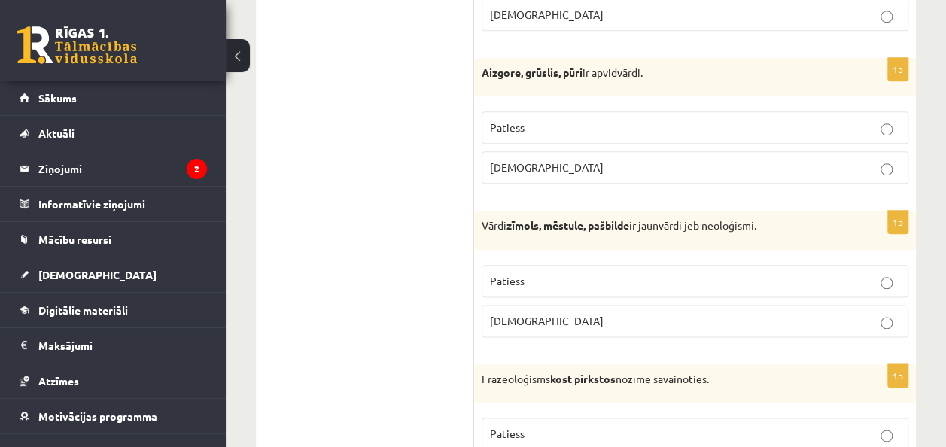
click at [789, 273] on p "Patiess" at bounding box center [695, 281] width 410 height 16
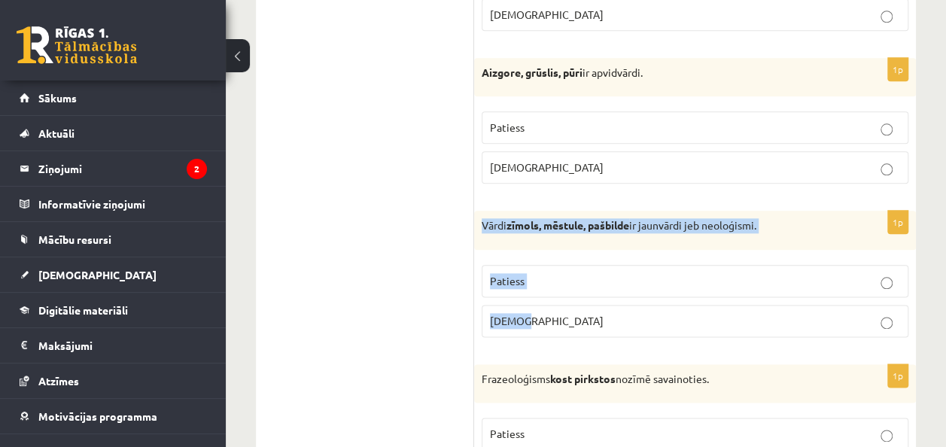
drag, startPoint x: 480, startPoint y: 203, endPoint x: 680, endPoint y: 288, distance: 217.3
click at [680, 288] on div "1p Vārdi zīmols, mēstule, pašbilde ir jaunvārdi jeb neoloģismi. Patiess Aplams" at bounding box center [695, 280] width 442 height 139
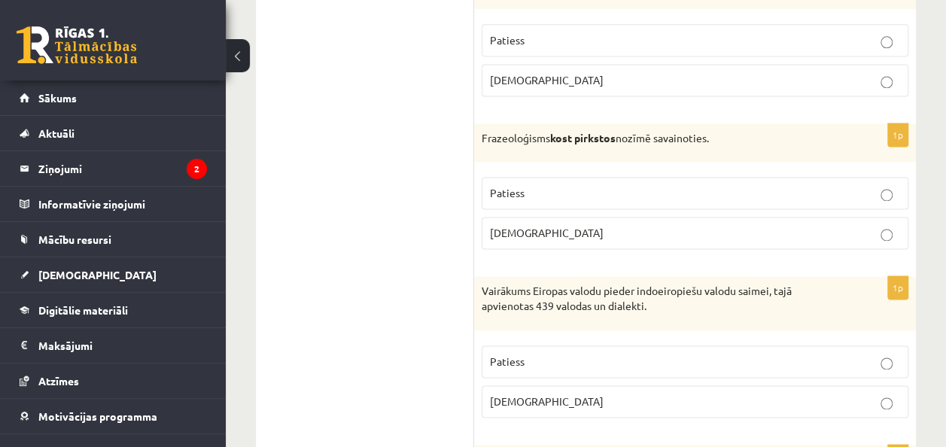
scroll to position [3865, 0]
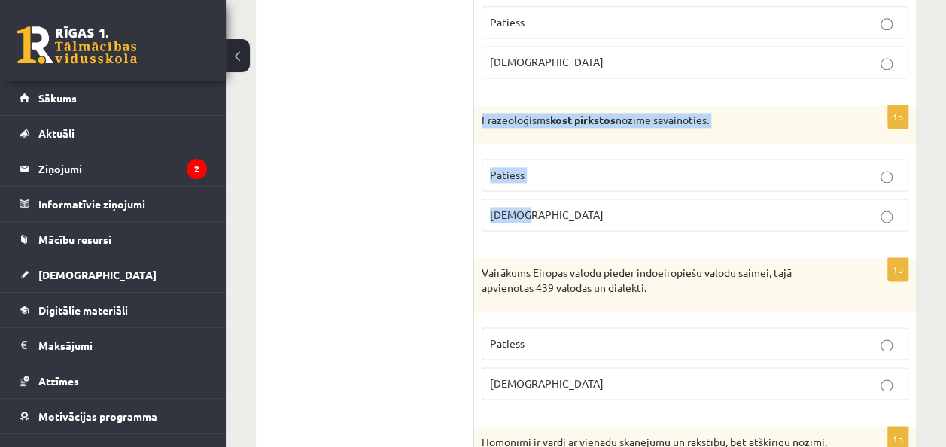
drag, startPoint x: 502, startPoint y: 96, endPoint x: 636, endPoint y: 187, distance: 161.6
click at [636, 187] on div "1p Frazeoloģisms kost pirkstos nozīmē savainoties. Patiess Aplams" at bounding box center [695, 174] width 442 height 139
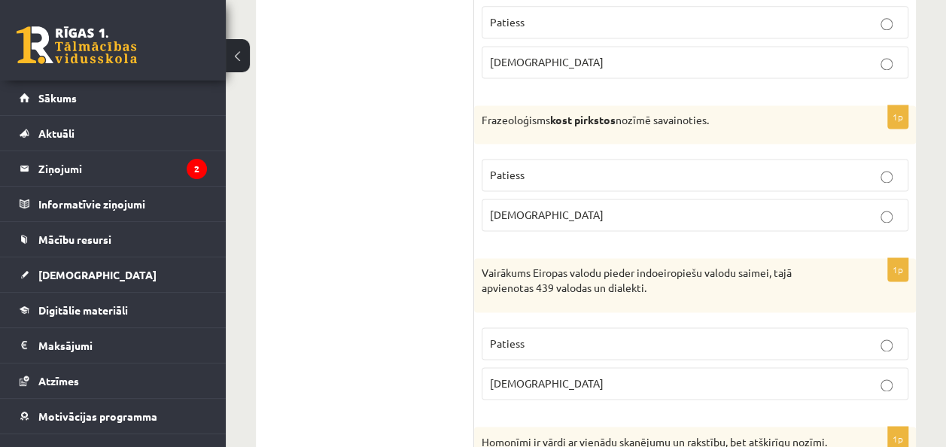
click at [713, 367] on label "Aplams" at bounding box center [695, 383] width 427 height 32
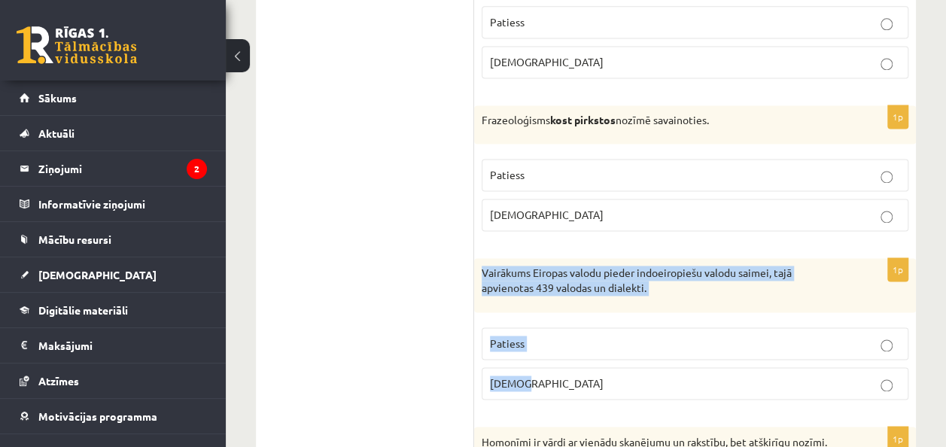
drag, startPoint x: 479, startPoint y: 253, endPoint x: 628, endPoint y: 349, distance: 177.5
click at [628, 349] on div "1p Vairākums Eiropas valodu pieder indoeiropiešu valodu saimei, tajā apvienotas…" at bounding box center [695, 334] width 442 height 153
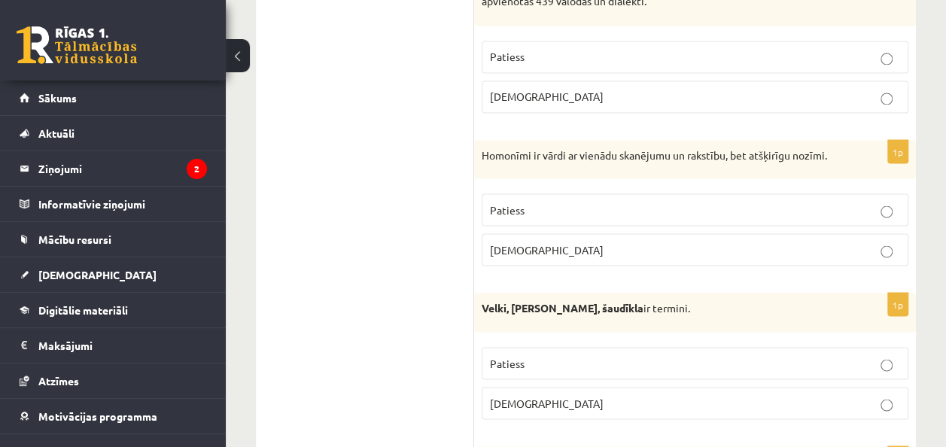
scroll to position [4176, 0]
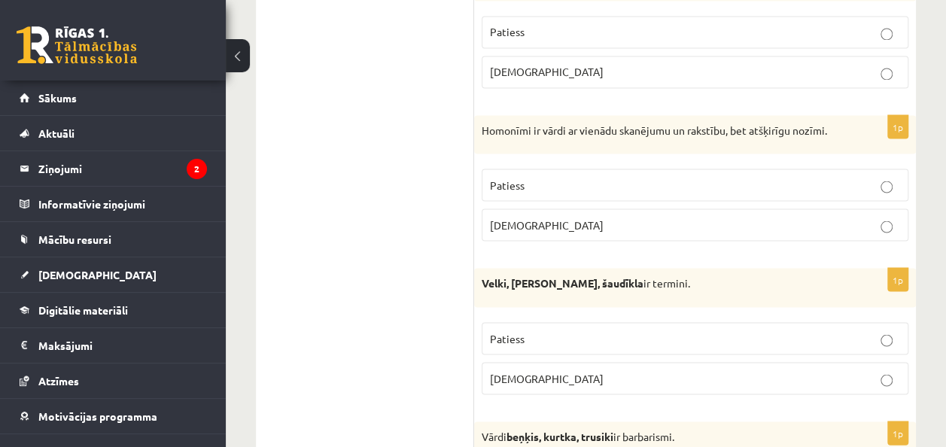
click at [552, 177] on p "Patiess" at bounding box center [695, 185] width 410 height 16
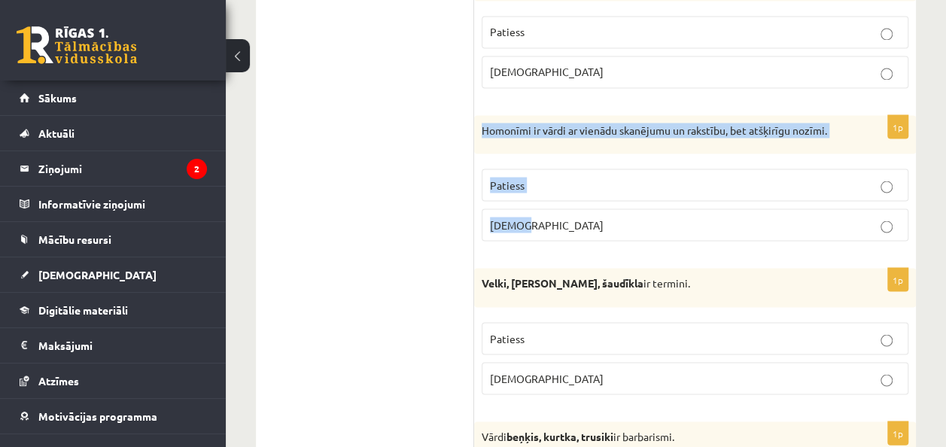
drag, startPoint x: 479, startPoint y: 101, endPoint x: 665, endPoint y: 191, distance: 207.4
click at [665, 191] on div "1p Homonīmi ir vārdi ar vienādu skanējumu un rakstību, bet atšķirīgu nozīmi. Pa…" at bounding box center [695, 184] width 442 height 139
drag, startPoint x: 340, startPoint y: 157, endPoint x: 330, endPoint y: 149, distance: 13.4
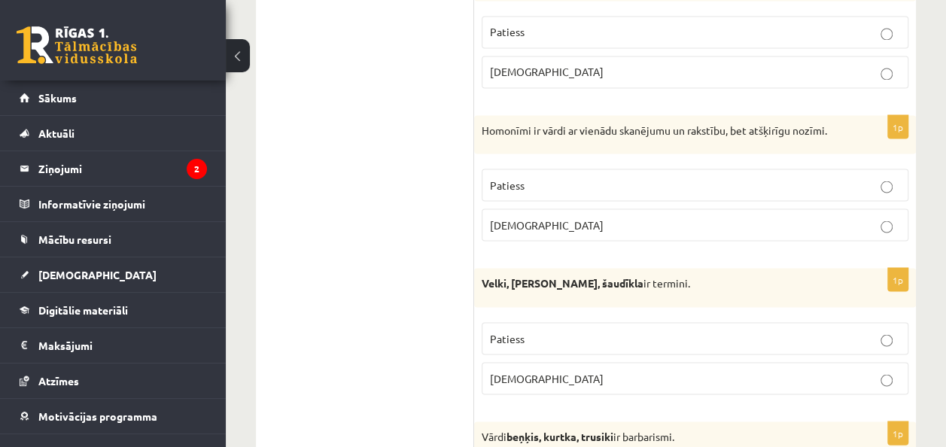
click at [540, 322] on label "Patiess" at bounding box center [695, 338] width 427 height 32
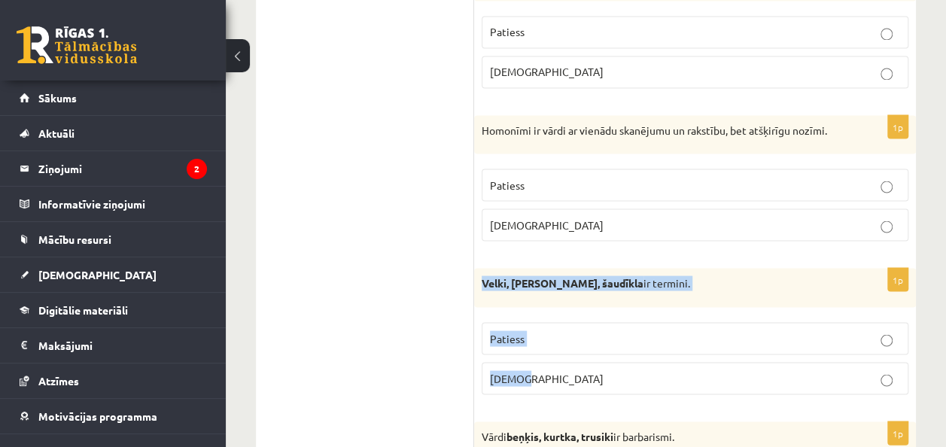
drag, startPoint x: 482, startPoint y: 255, endPoint x: 580, endPoint y: 337, distance: 127.7
click at [580, 337] on div "1p Velki, meti, šaudīkla ir termini. Patiess Aplams" at bounding box center [695, 337] width 442 height 139
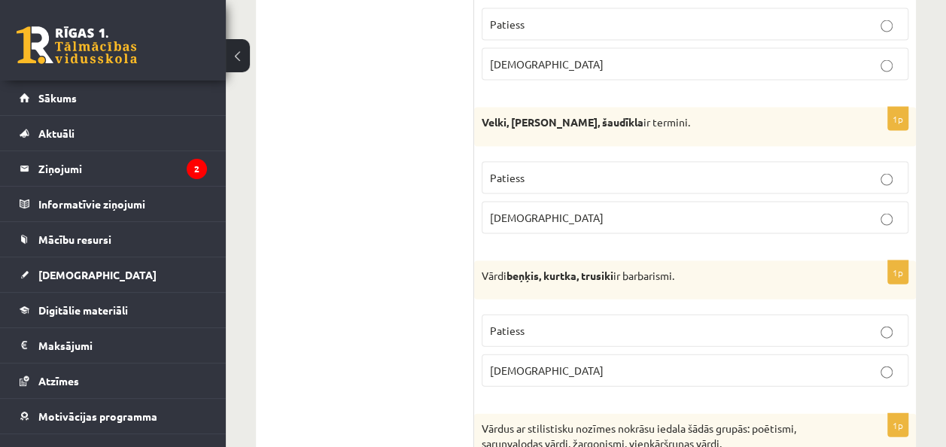
scroll to position [4397, 0]
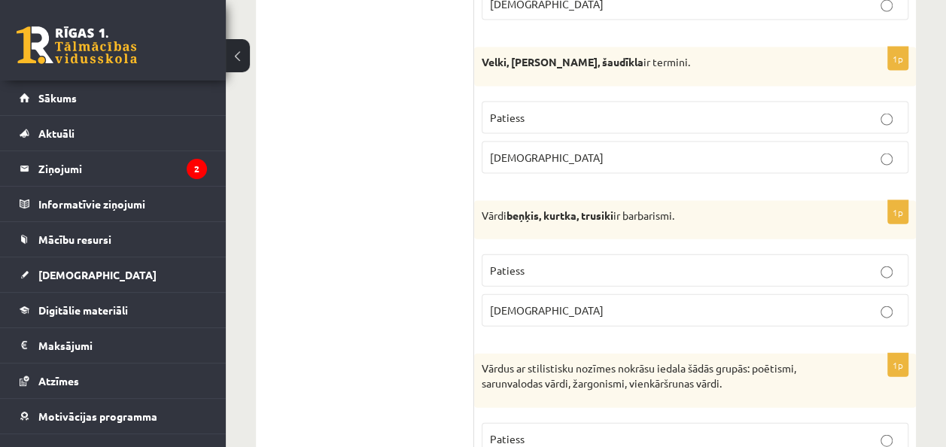
click at [807, 303] on p "Aplams" at bounding box center [695, 311] width 410 height 16
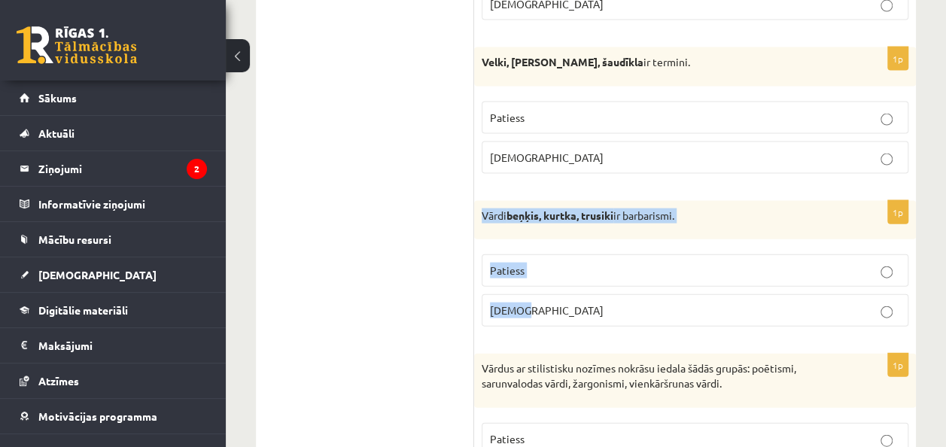
drag, startPoint x: 480, startPoint y: 186, endPoint x: 616, endPoint y: 262, distance: 156.0
click at [616, 262] on div "1p Vārdi beņķis, kurtka, trusiki ir barbarismi. Patiess Aplams" at bounding box center [695, 270] width 442 height 139
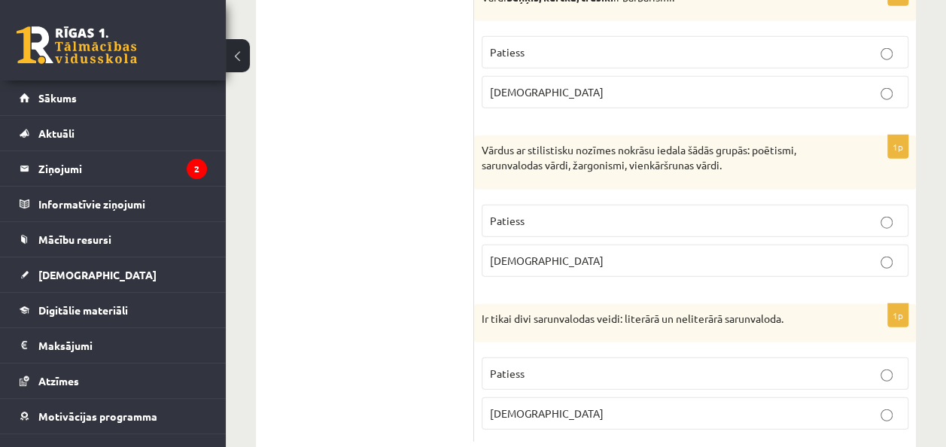
scroll to position [4625, 0]
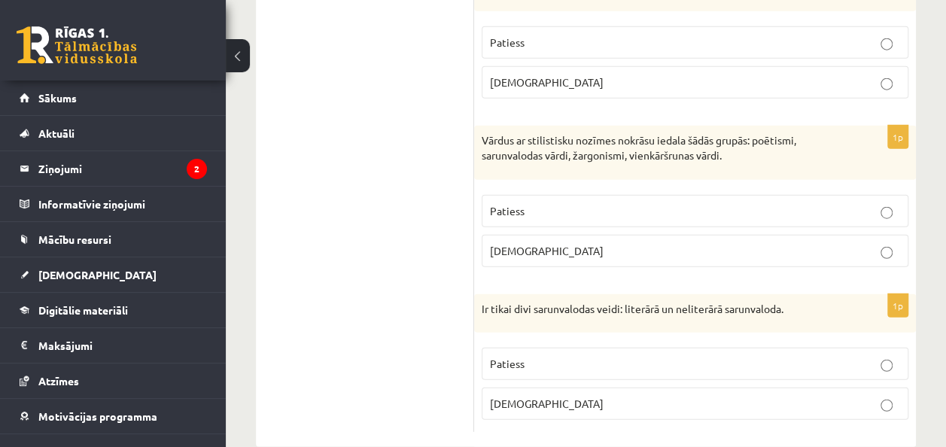
click at [839, 203] on p "Patiess" at bounding box center [695, 211] width 410 height 16
click at [563, 235] on label "Aplams" at bounding box center [695, 251] width 427 height 32
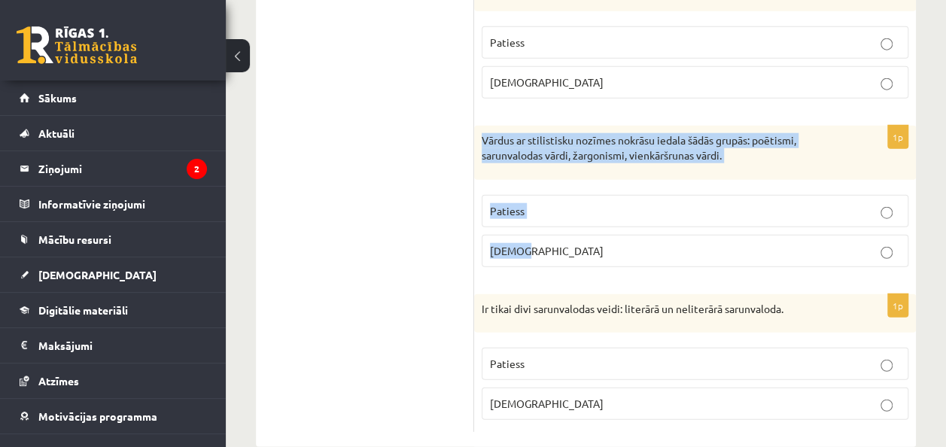
drag, startPoint x: 479, startPoint y: 114, endPoint x: 656, endPoint y: 226, distance: 209.7
click at [656, 226] on div "1p Vārdus ar stilistisku nozīmes nokrāsu iedala šādās grupās: poētismi, sarunva…" at bounding box center [695, 202] width 442 height 153
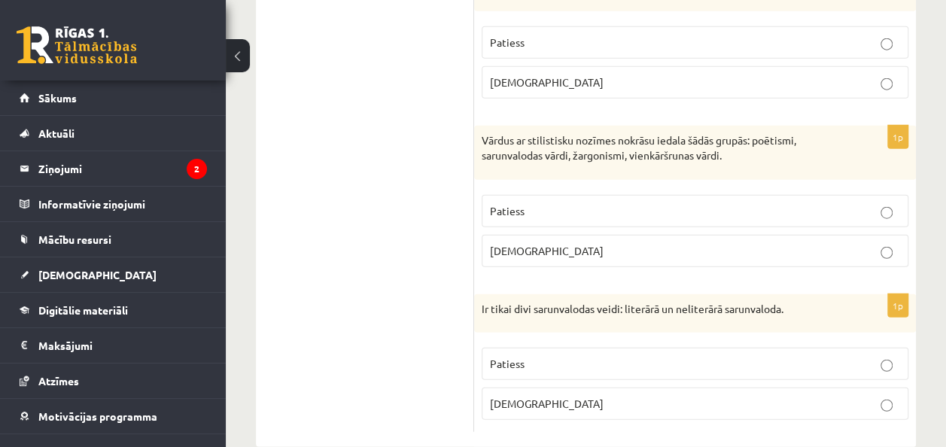
click at [582, 356] on p "Patiess" at bounding box center [695, 364] width 410 height 16
drag, startPoint x: 522, startPoint y: 289, endPoint x: 595, endPoint y: 383, distance: 119.1
drag, startPoint x: 595, startPoint y: 383, endPoint x: 553, endPoint y: 418, distance: 54.6
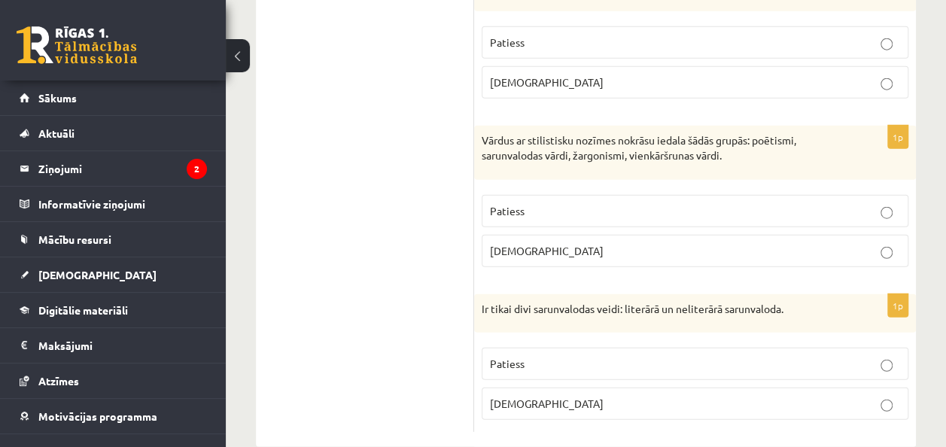
click at [502, 246] on div "1p Vārdus ar stilistisku nozīmes nokrāsu iedala šādās grupās: poētismi, sarunva…" at bounding box center [695, 202] width 442 height 153
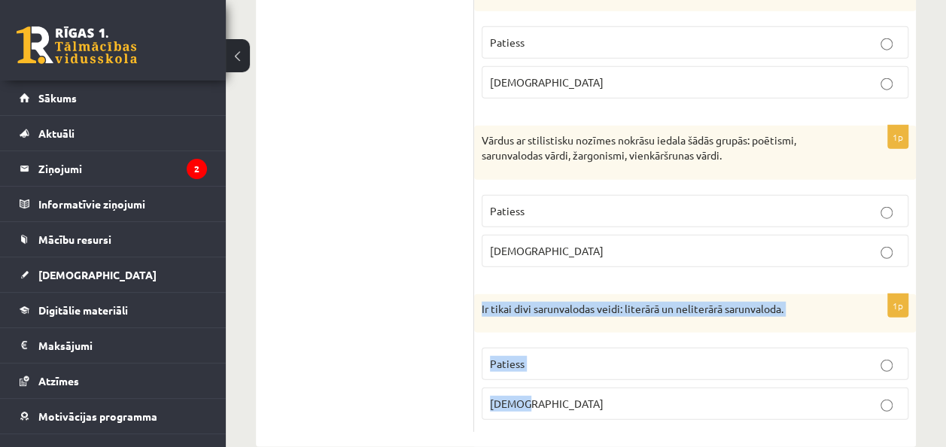
drag, startPoint x: 481, startPoint y: 279, endPoint x: 608, endPoint y: 400, distance: 175.7
click at [608, 400] on div "1p Ir tikai divi sarunvalodas veidi: literārā un neliterārā sarunvaloda. Paties…" at bounding box center [695, 363] width 442 height 139
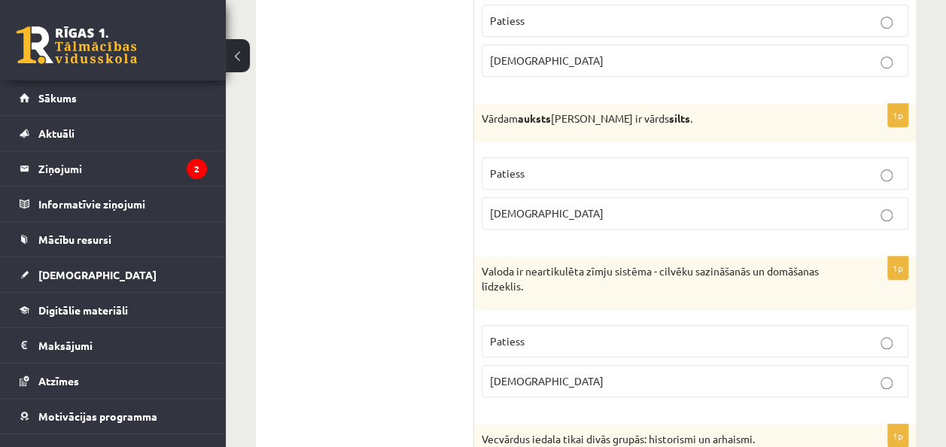
scroll to position [0, 0]
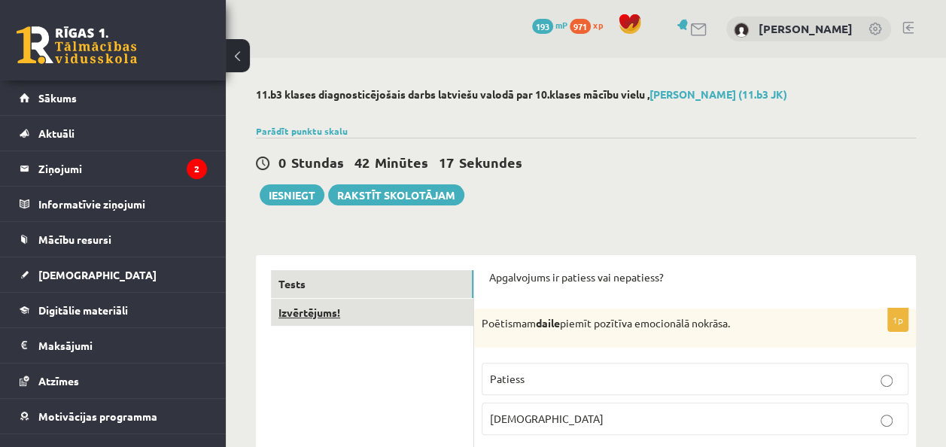
click at [355, 307] on link "Izvērtējums!" at bounding box center [372, 313] width 202 height 28
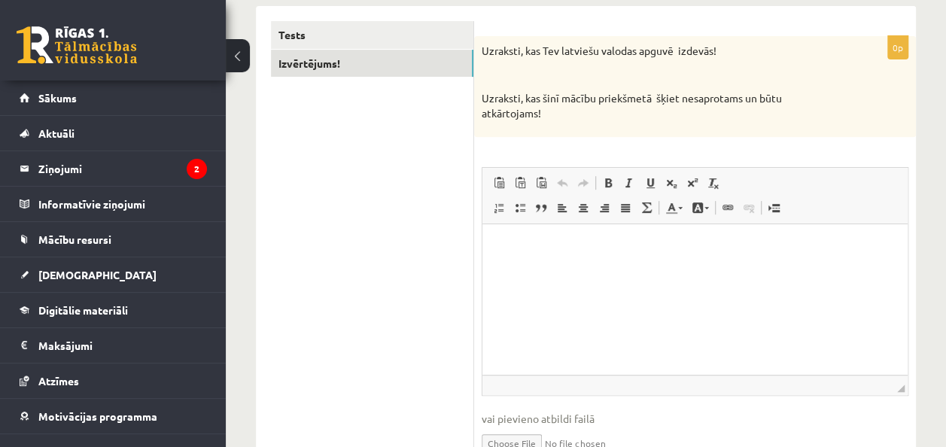
scroll to position [250, 0]
click at [780, 269] on html at bounding box center [695, 247] width 425 height 46
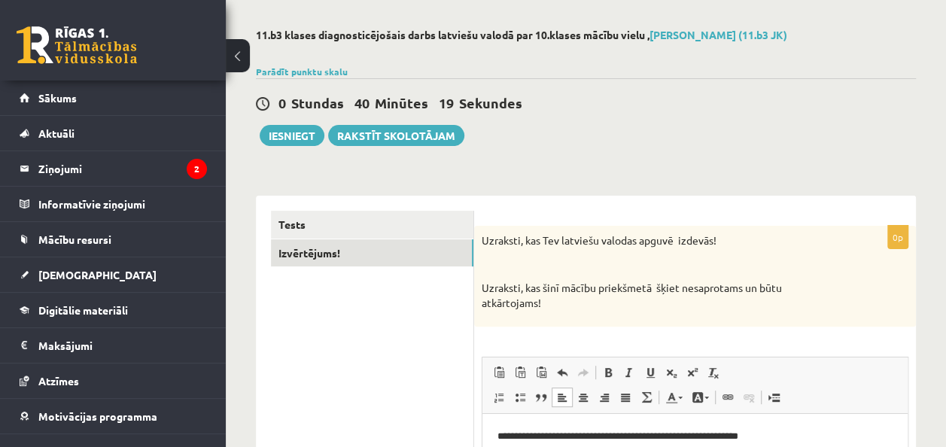
scroll to position [0, 0]
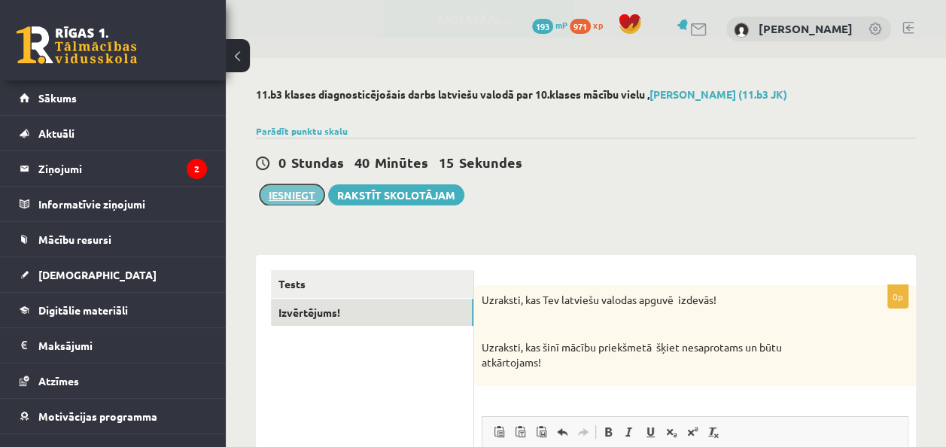
click at [275, 196] on button "Iesniegt" at bounding box center [292, 194] width 65 height 21
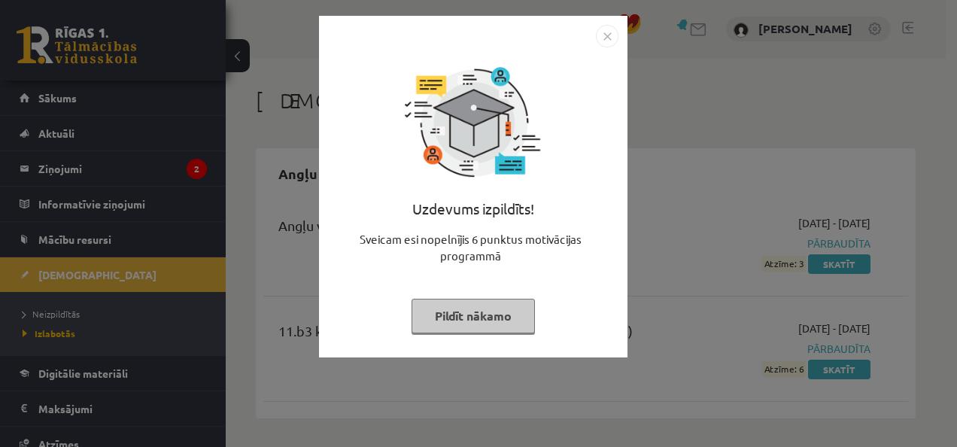
click at [498, 322] on button "Pildīt nākamo" at bounding box center [473, 316] width 123 height 35
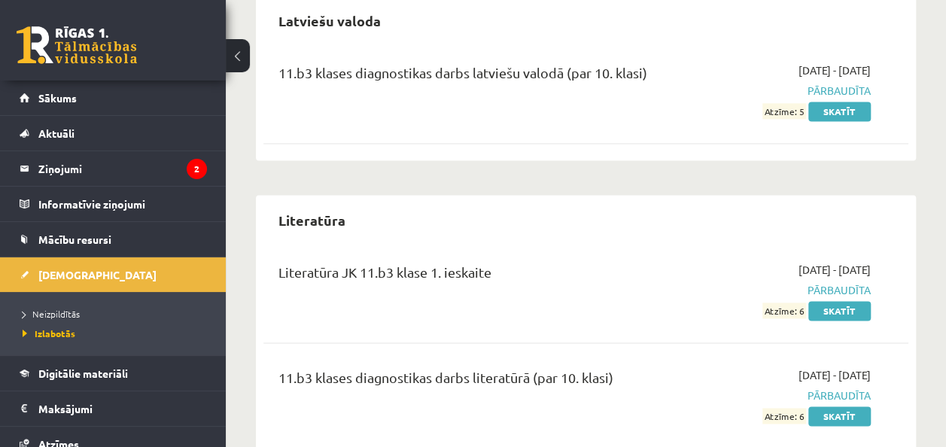
scroll to position [980, 0]
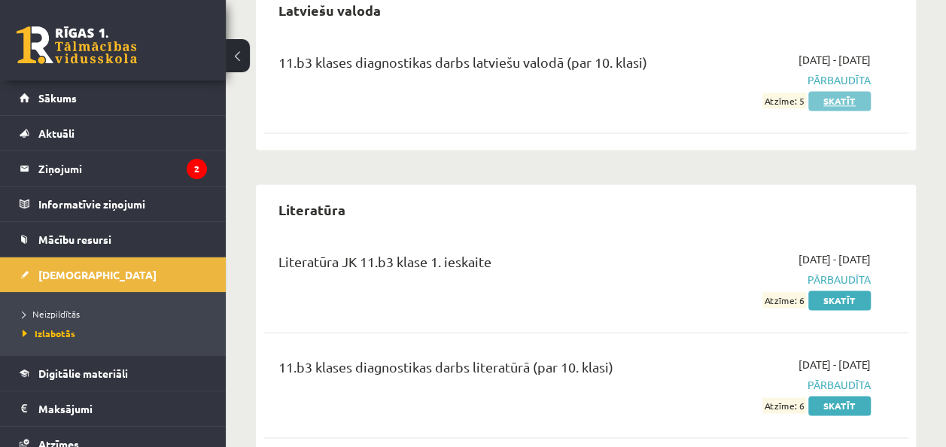
click at [856, 105] on link "Skatīt" at bounding box center [839, 101] width 62 height 20
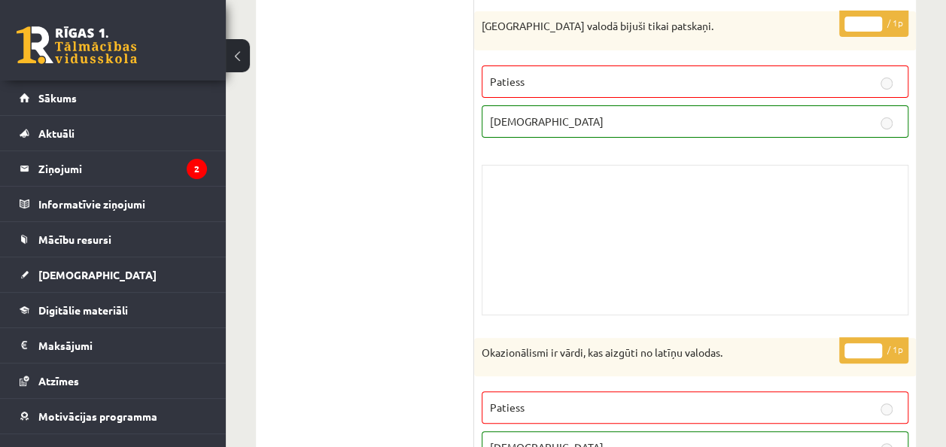
scroll to position [2936, 0]
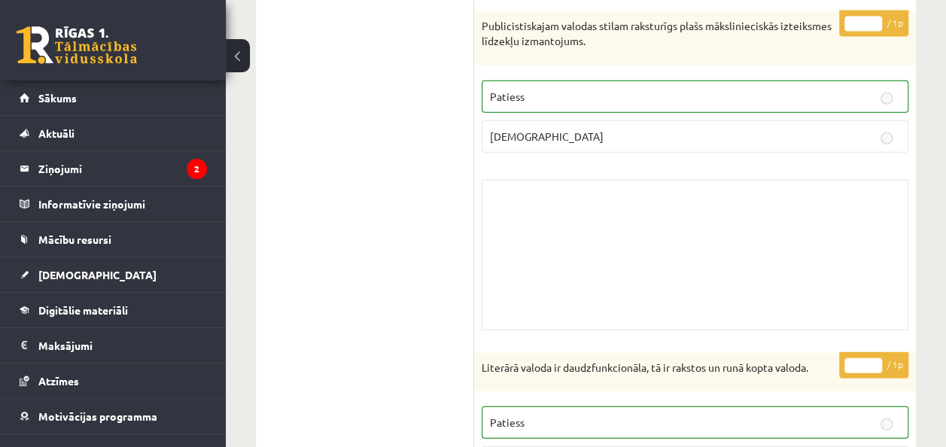
scroll to position [4507, 0]
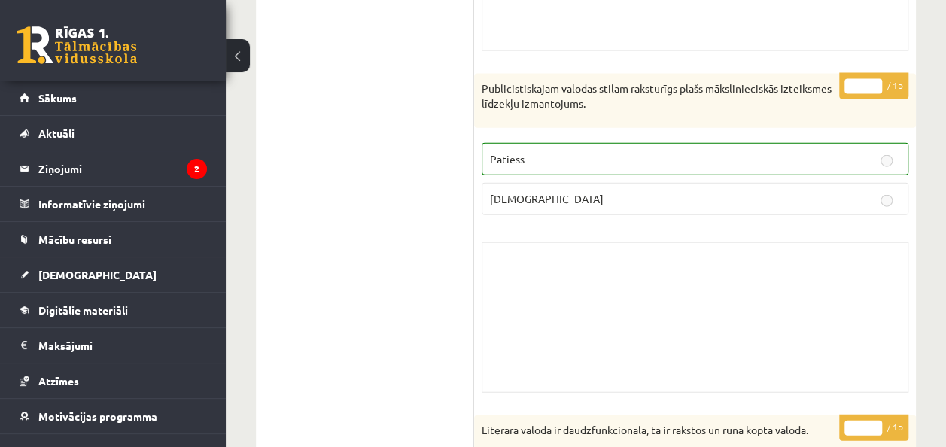
click at [747, 308] on div "Skolotāja pielikums" at bounding box center [695, 317] width 427 height 151
click at [694, 285] on div "Skolotāja pielikums" at bounding box center [695, 317] width 427 height 151
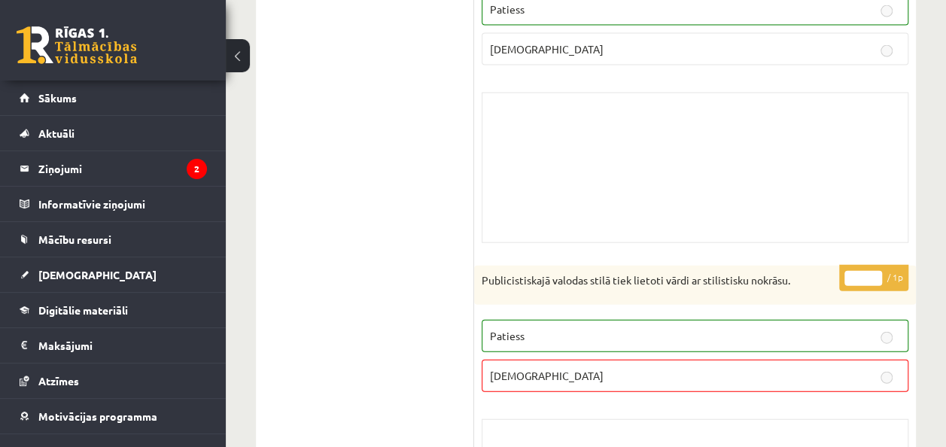
scroll to position [0, 0]
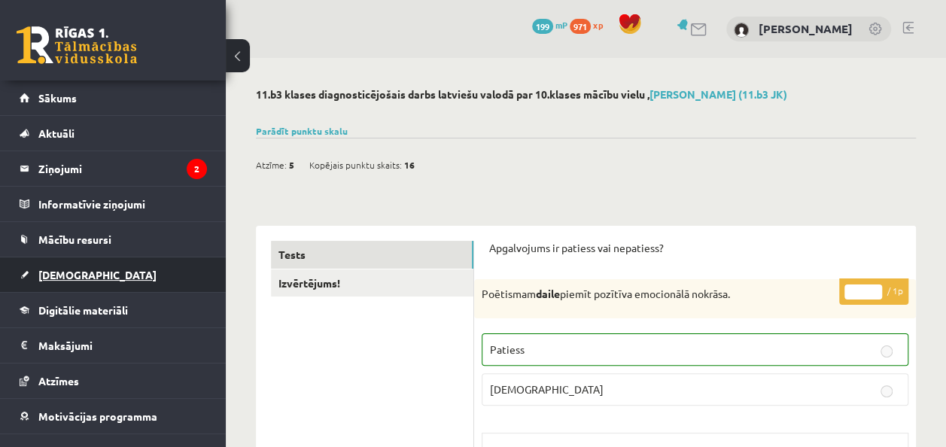
click at [72, 279] on link "[DEMOGRAPHIC_DATA]" at bounding box center [113, 274] width 187 height 35
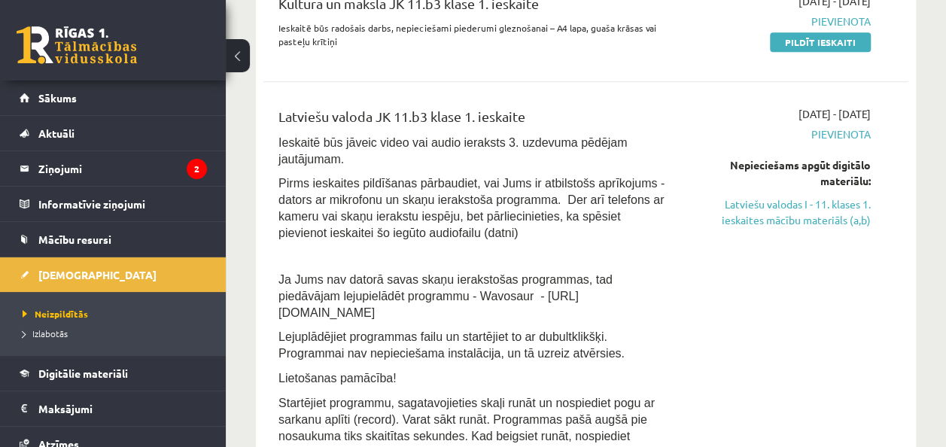
scroll to position [311, 0]
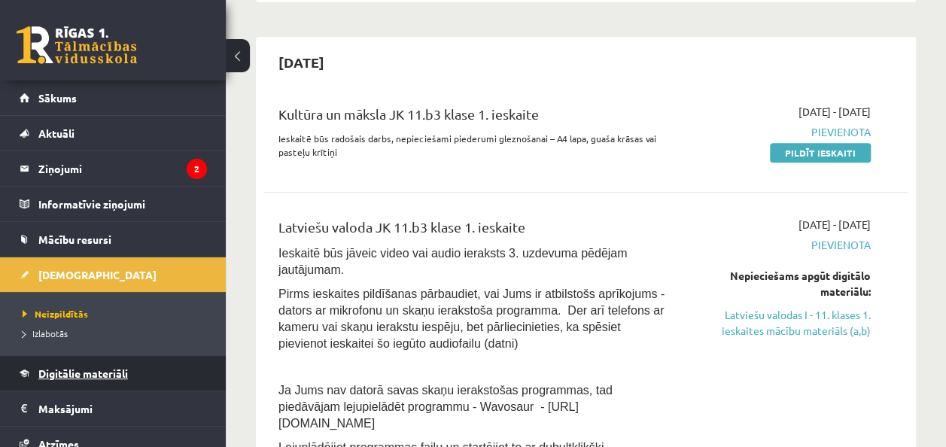
click at [99, 377] on span "Digitālie materiāli" at bounding box center [83, 374] width 90 height 14
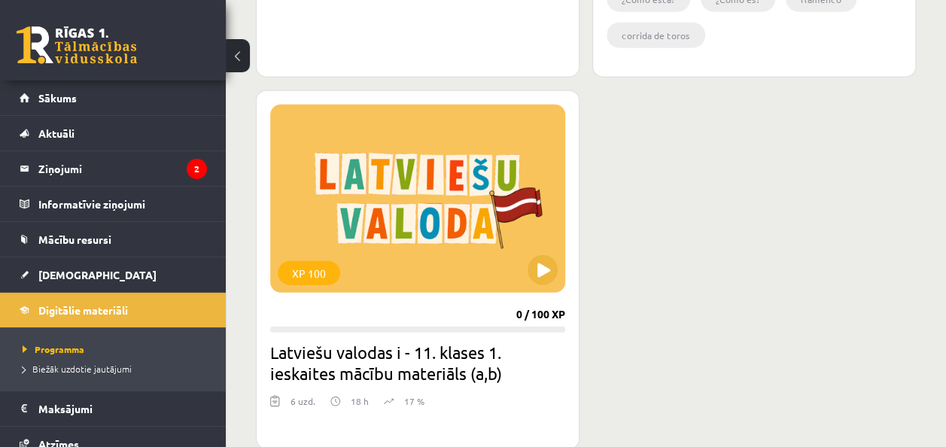
scroll to position [4644, 0]
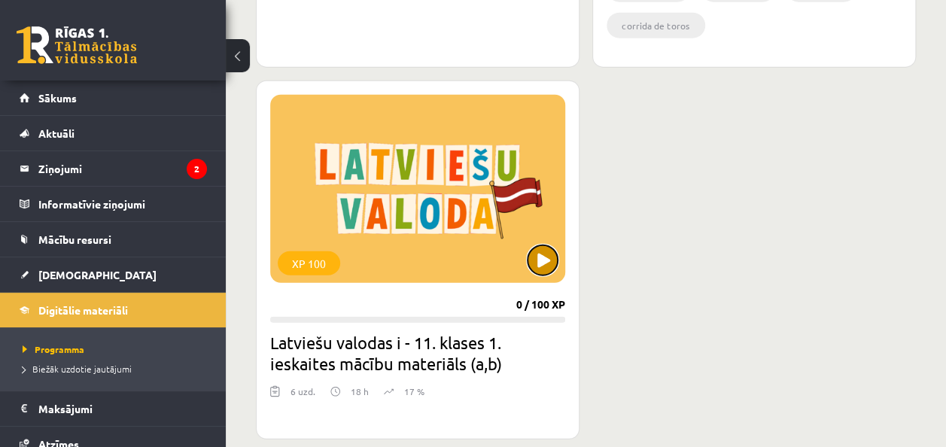
click at [546, 245] on button at bounding box center [543, 260] width 30 height 30
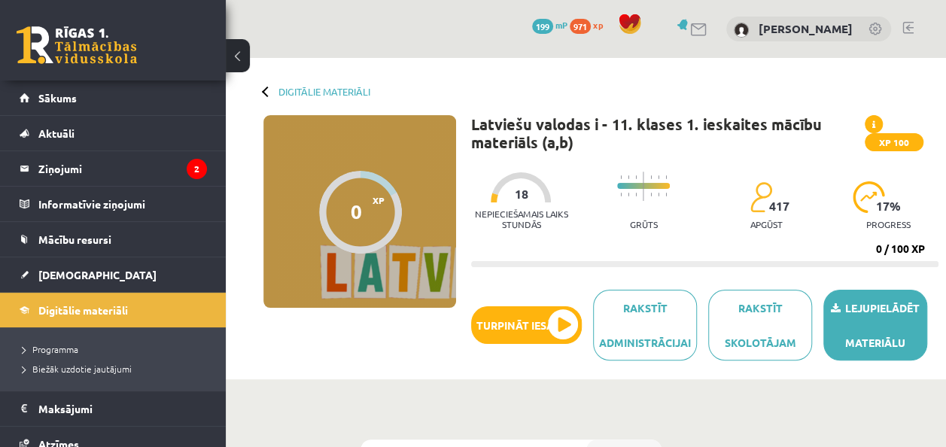
click at [886, 340] on link "Lejupielādēt materiālu" at bounding box center [876, 325] width 104 height 71
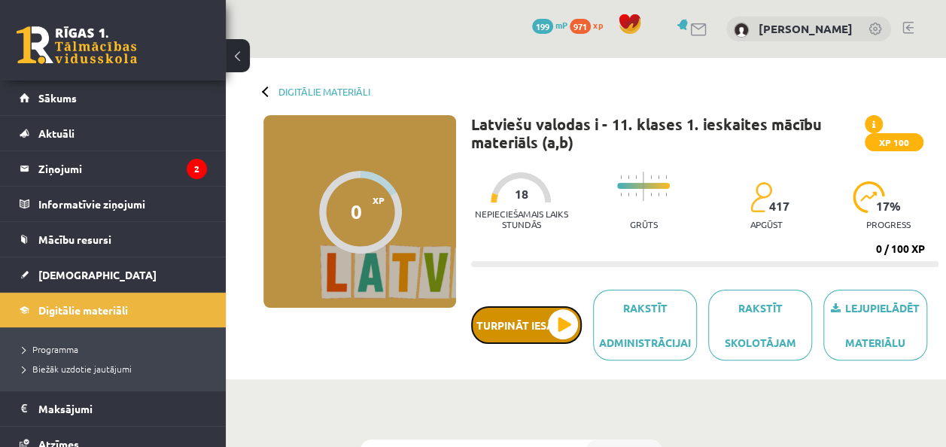
click at [530, 322] on button "Turpināt iesākto" at bounding box center [526, 325] width 111 height 38
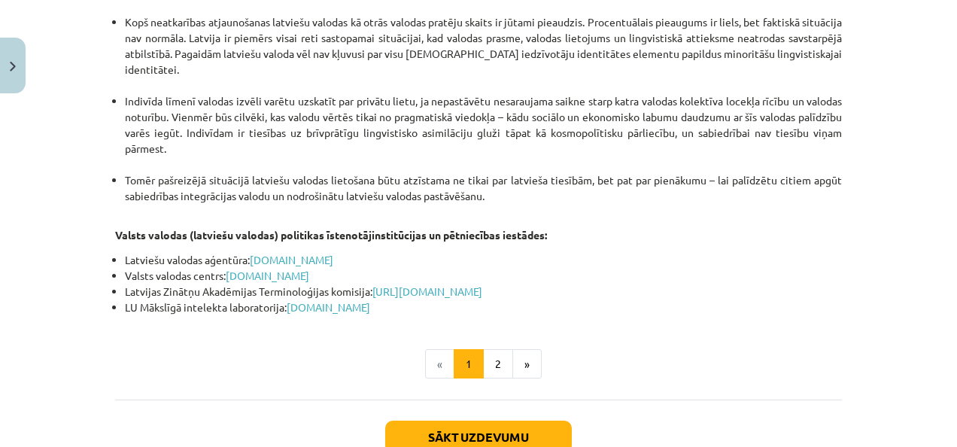
scroll to position [3270, 0]
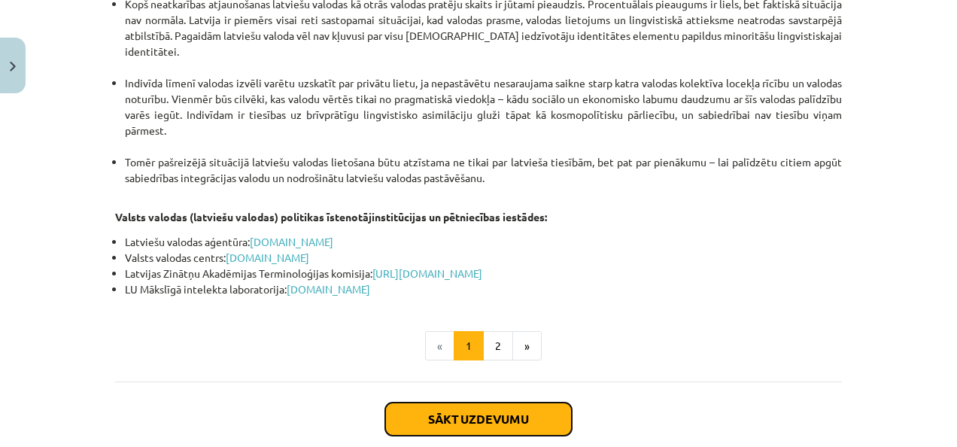
click at [467, 403] on button "Sākt uzdevumu" at bounding box center [478, 419] width 187 height 33
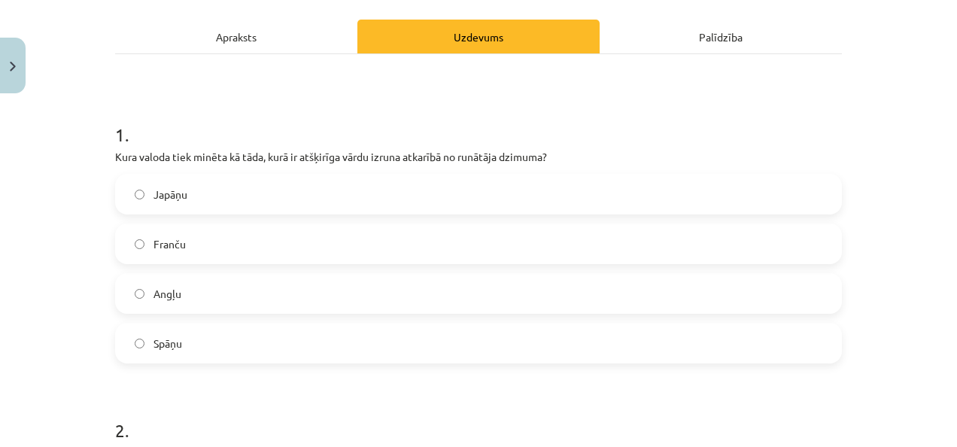
scroll to position [203, 0]
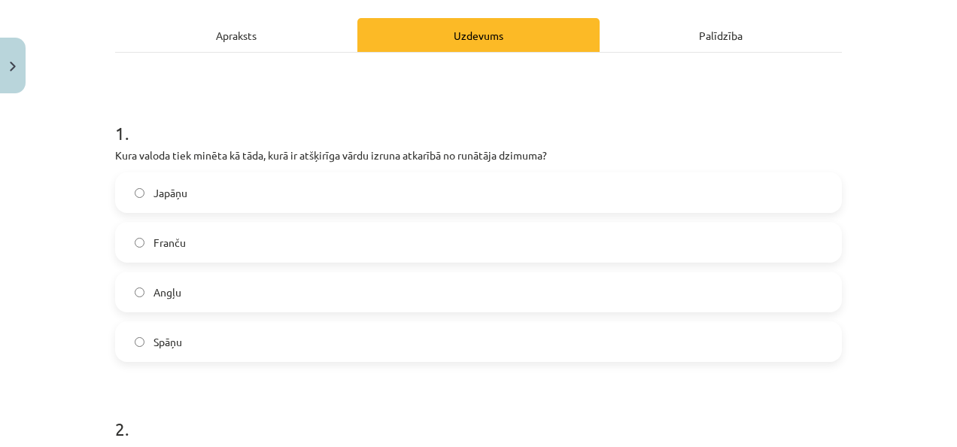
click at [227, 295] on label "Angļu" at bounding box center [479, 292] width 724 height 38
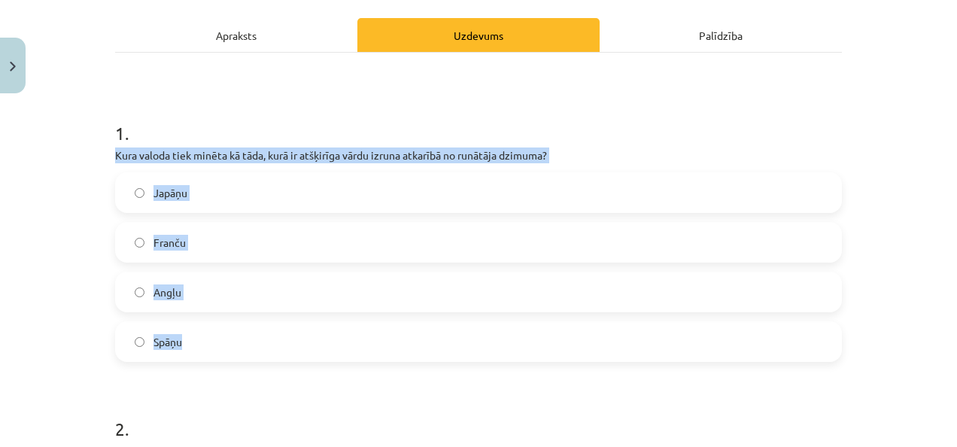
drag, startPoint x: 156, startPoint y: 165, endPoint x: 289, endPoint y: 327, distance: 209.6
copy div "Kura valoda tiek minēta kā tāda, kurā ir atšķirīga vārdu izruna atkarībā no run…"
click at [146, 193] on label "Japāņu" at bounding box center [479, 193] width 724 height 38
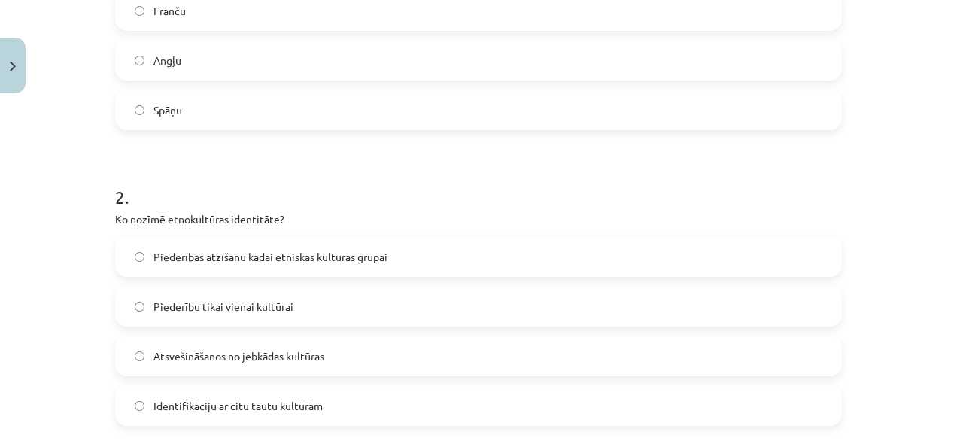
scroll to position [445, 0]
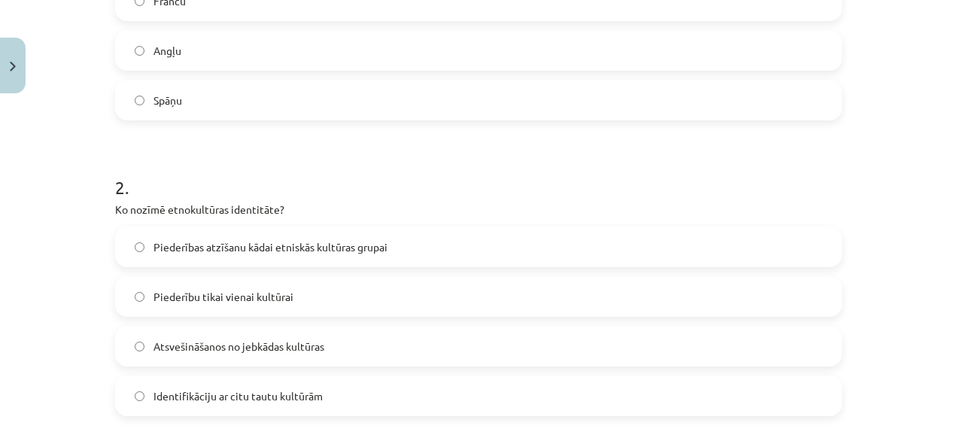
click at [695, 230] on label "Piederības atzīšanu kādai etniskās kultūras grupai" at bounding box center [479, 247] width 724 height 38
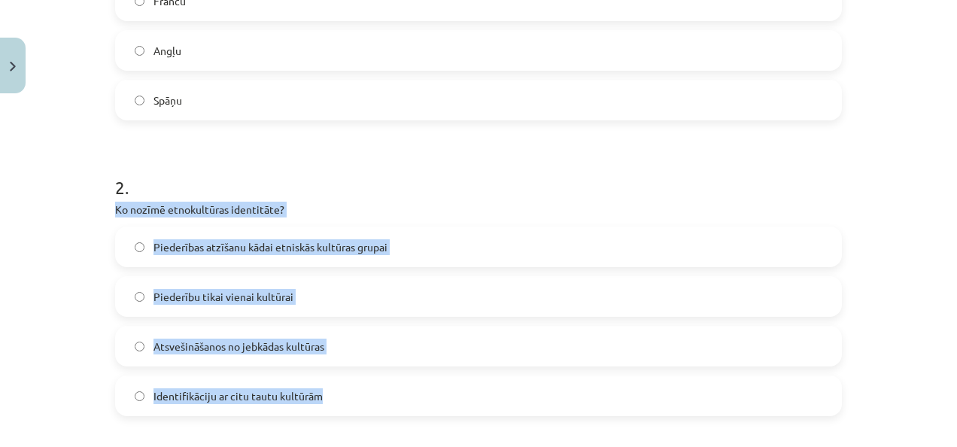
drag, startPoint x: 105, startPoint y: 205, endPoint x: 354, endPoint y: 376, distance: 302.6
copy div "Ko nozīmē etnokultūras identitāte? Piederības atzīšanu kādai etniskās kultūras …"
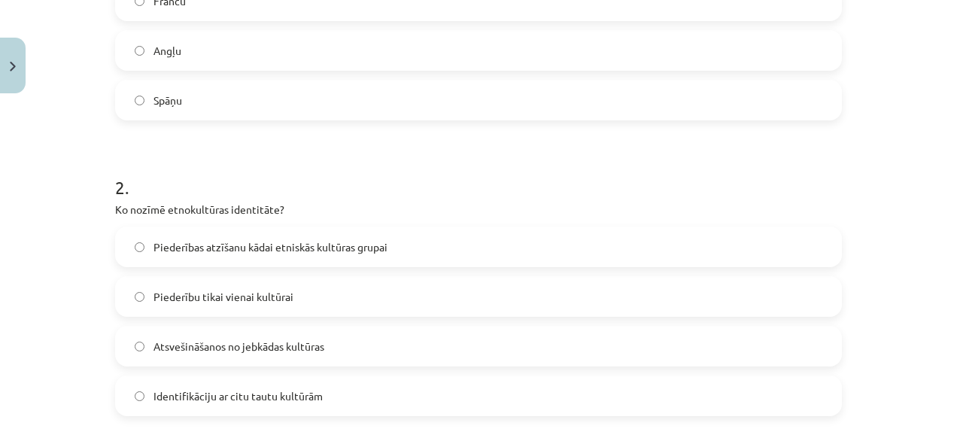
drag, startPoint x: 615, startPoint y: 193, endPoint x: 722, endPoint y: 233, distance: 114.4
click at [616, 193] on h1 "2 ." at bounding box center [478, 174] width 727 height 47
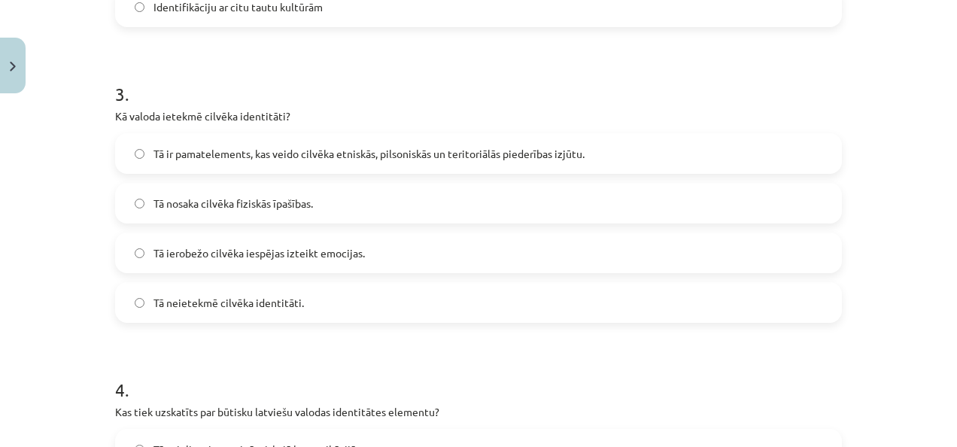
scroll to position [841, 0]
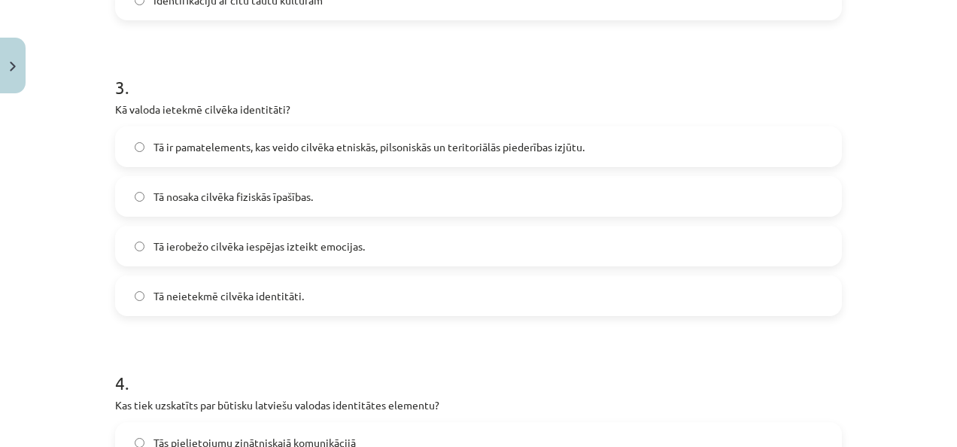
click at [763, 148] on label "Tā ir pamatelements, kas veido cilvēka etniskās, pilsoniskās un teritoriālās pi…" at bounding box center [479, 147] width 724 height 38
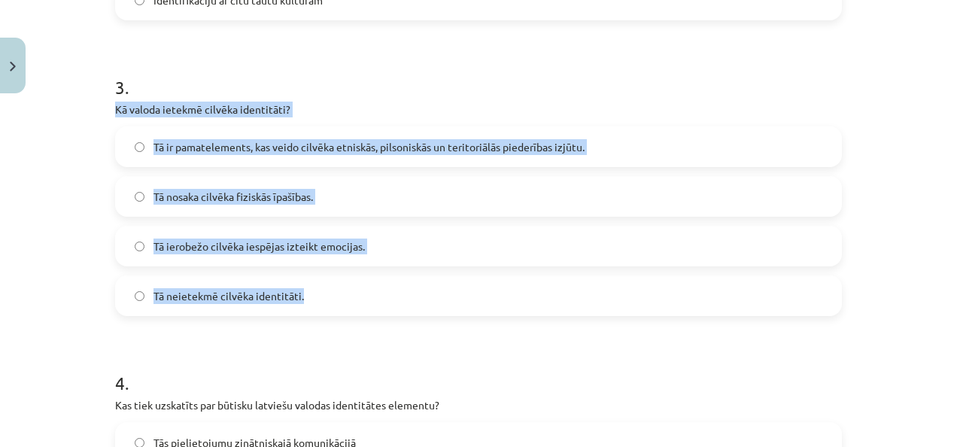
drag, startPoint x: 108, startPoint y: 104, endPoint x: 326, endPoint y: 288, distance: 285.2
click at [326, 288] on div "16 XP Saņemsi Grūts 417 pilda Apraksts Uzdevums Palīdzība 1 . Kura valoda tiek …" at bounding box center [478, 152] width 745 height 1786
copy div "Kā valoda ietekmē cilvēka identitāti? Tā ir pamatelements, kas veido cilvēka et…"
click at [39, 193] on div "Mācību tēma: Latviešu valodas i - 11. klases 1. ieskaites mācību materiāls (a,b…" at bounding box center [478, 223] width 957 height 447
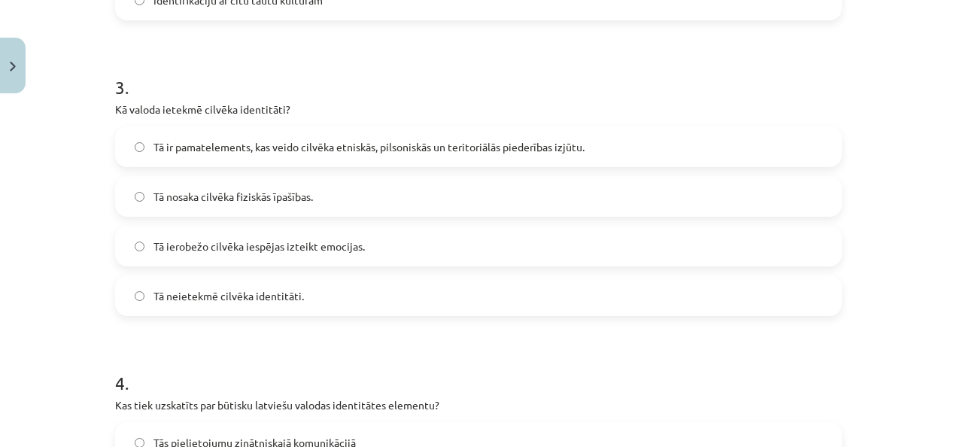
click at [655, 347] on h1 "4 ." at bounding box center [478, 369] width 727 height 47
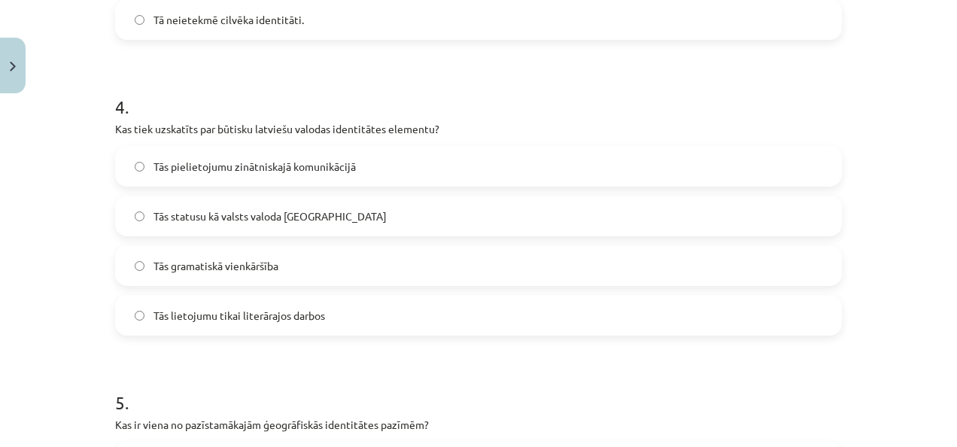
scroll to position [1119, 0]
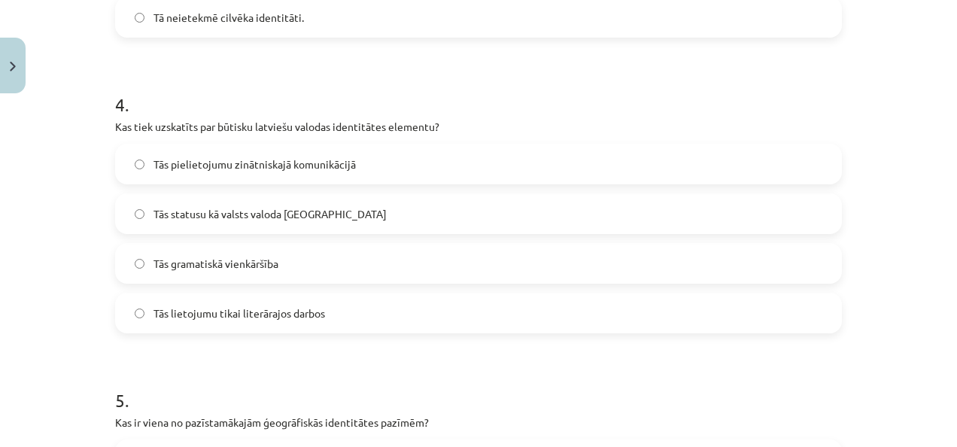
click at [473, 229] on label "Tās statusu kā valsts valoda [GEOGRAPHIC_DATA]" at bounding box center [479, 214] width 724 height 38
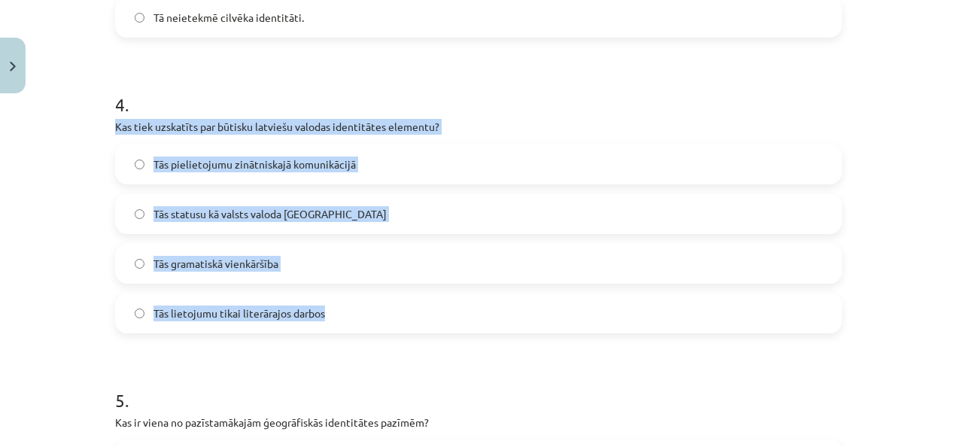
drag, startPoint x: 156, startPoint y: 134, endPoint x: 354, endPoint y: 310, distance: 265.0
click at [354, 310] on div "Mācību tēma: Latviešu valodas i - 11. klases 1. ieskaites mācību materiāls (a,b…" at bounding box center [478, 223] width 957 height 447
copy div "Kas tiek uzskatīts par būtisku latviešu valodas identitātes elementu? Tās pieli…"
click at [910, 294] on div "Mācību tēma: Latviešu valodas i - 11. klases 1. ieskaites mācību materiāls (a,b…" at bounding box center [478, 223] width 957 height 447
click at [929, 276] on div "Mācību tēma: Latviešu valodas i - 11. klases 1. ieskaites mācību materiāls (a,b…" at bounding box center [478, 223] width 957 height 447
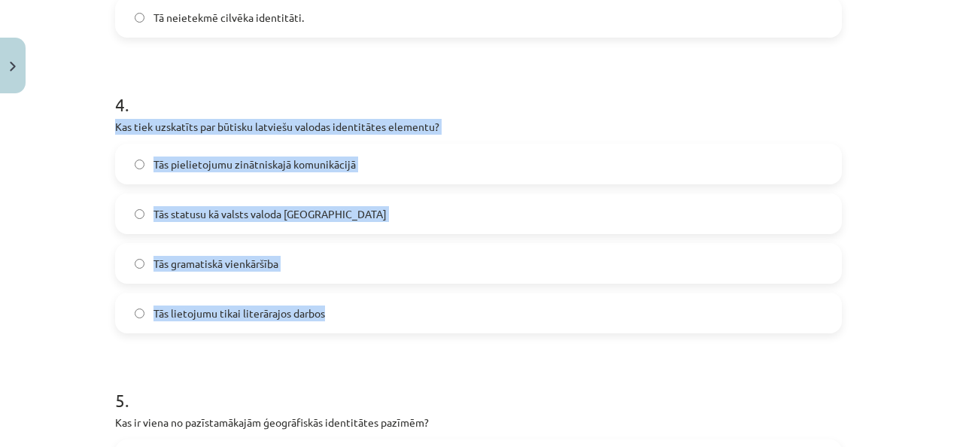
click at [921, 237] on div "Mācību tēma: Latviešu valodas i - 11. klases 1. ieskaites mācību materiāls (a,b…" at bounding box center [478, 223] width 957 height 447
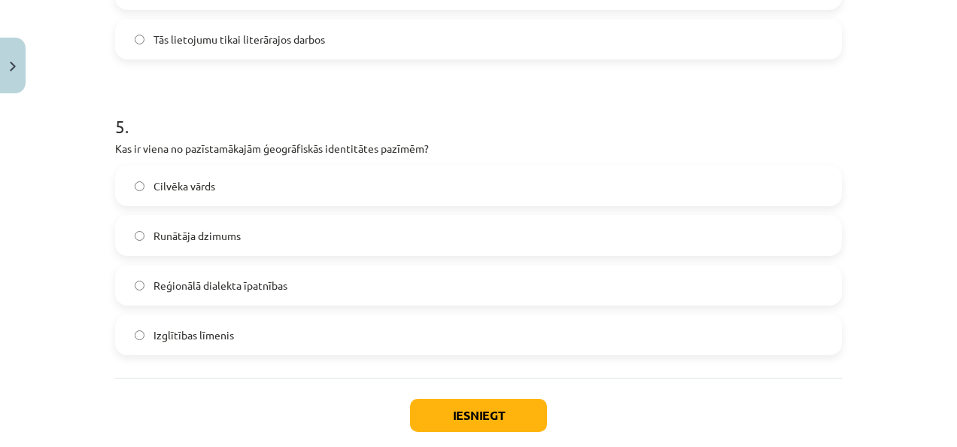
scroll to position [1396, 0]
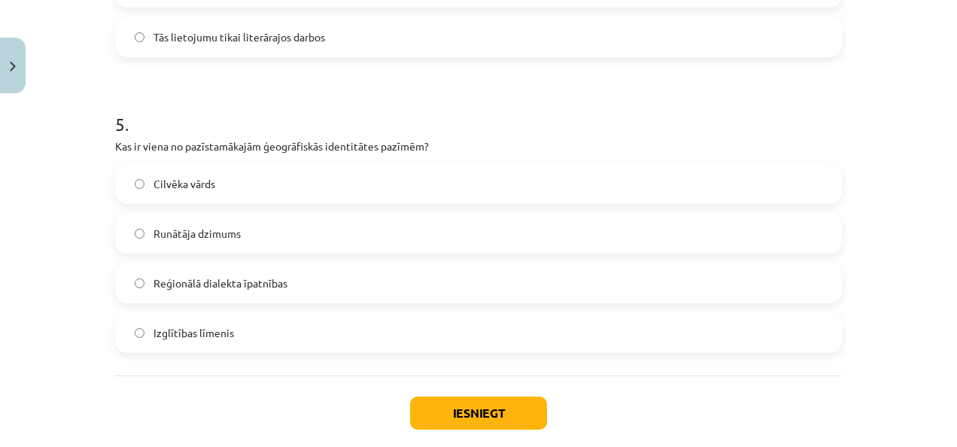
click at [215, 272] on label "Reģionālā dialekta īpatnības" at bounding box center [479, 283] width 724 height 38
click at [519, 425] on button "Iesniegt" at bounding box center [478, 413] width 137 height 33
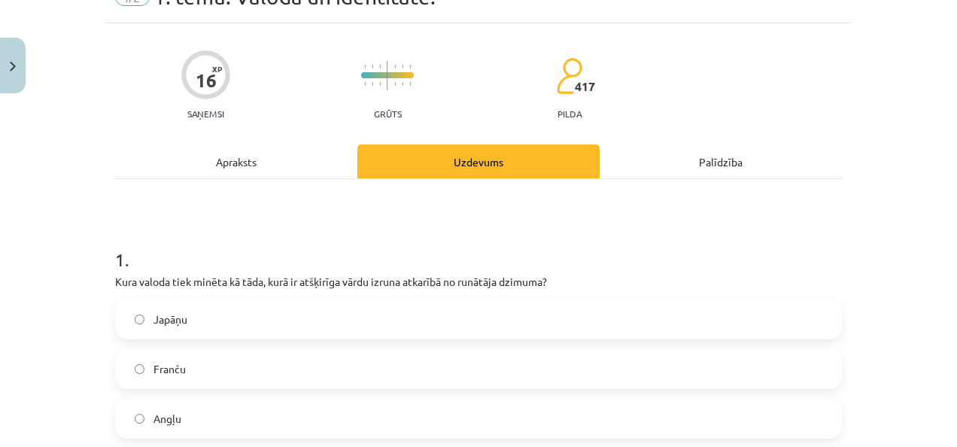
scroll to position [75, 0]
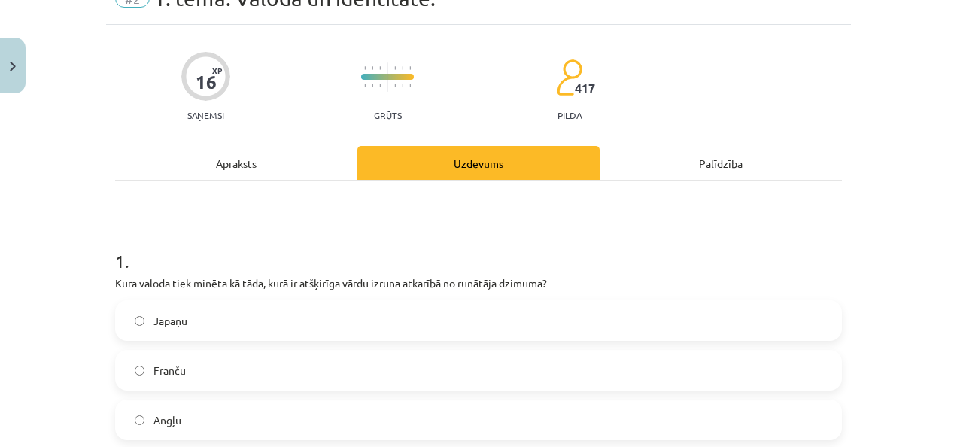
click at [245, 154] on div "Apraksts" at bounding box center [236, 163] width 242 height 34
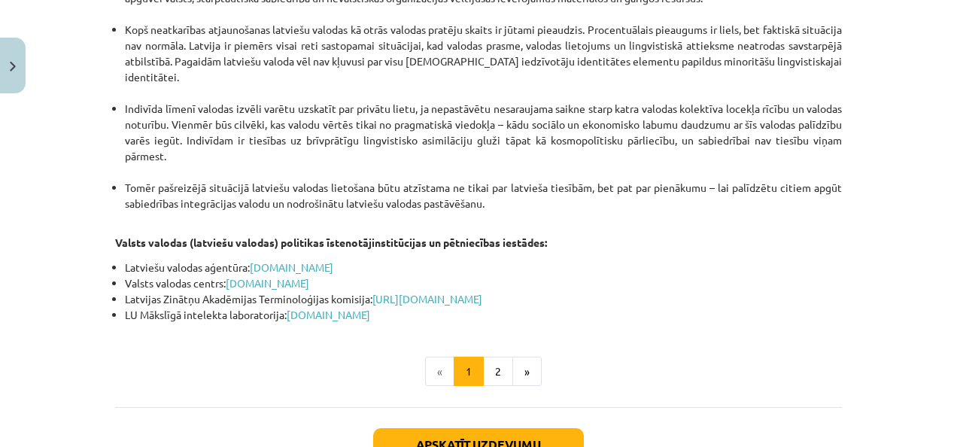
scroll to position [3317, 0]
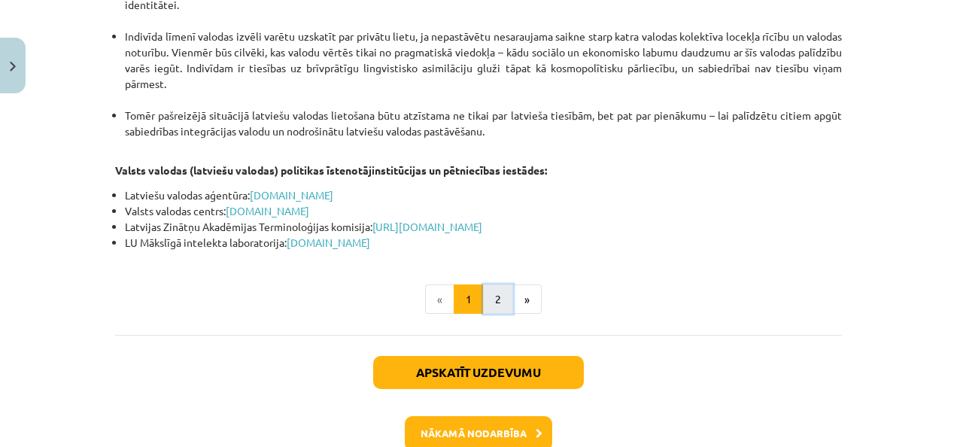
click at [494, 285] on button "2" at bounding box center [498, 300] width 30 height 30
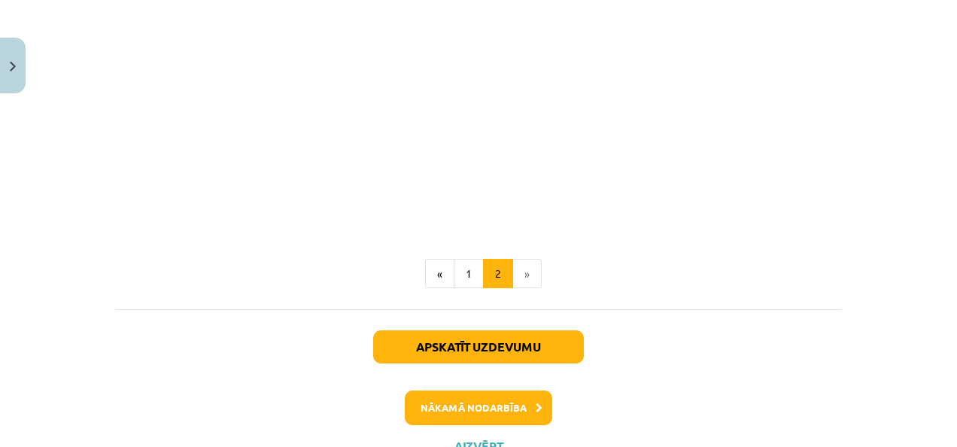
scroll to position [1726, 0]
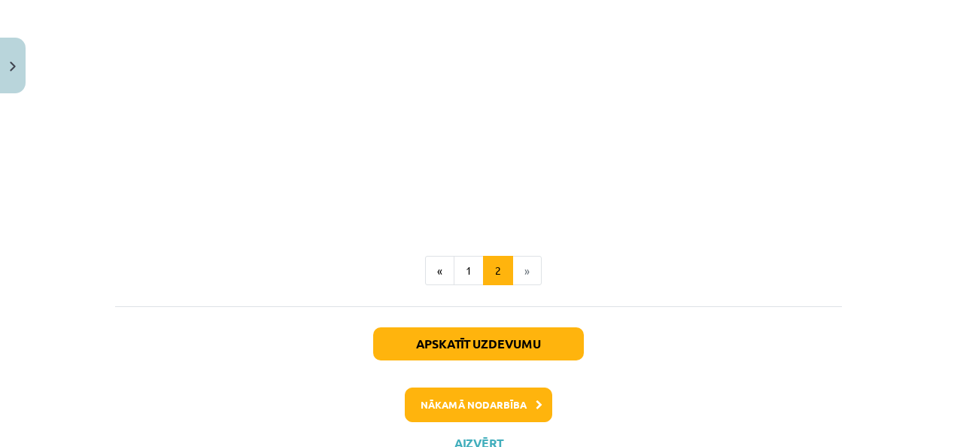
drag, startPoint x: 945, startPoint y: 355, endPoint x: 951, endPoint y: 325, distance: 30.7
click at [948, 316] on div "Mācību tēma: Latviešu valodas i - 11. klases 1. ieskaites mācību materiāls (a,b…" at bounding box center [478, 223] width 957 height 447
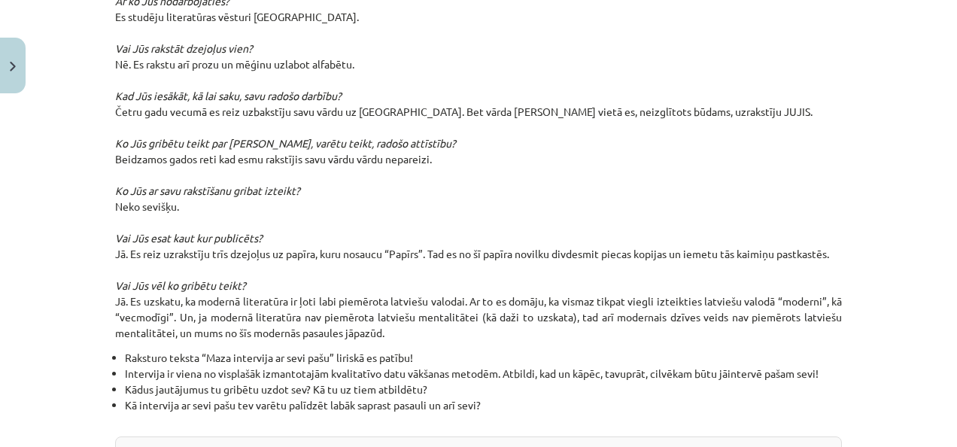
scroll to position [1066, 0]
